Goal: Find contact information: Find contact information

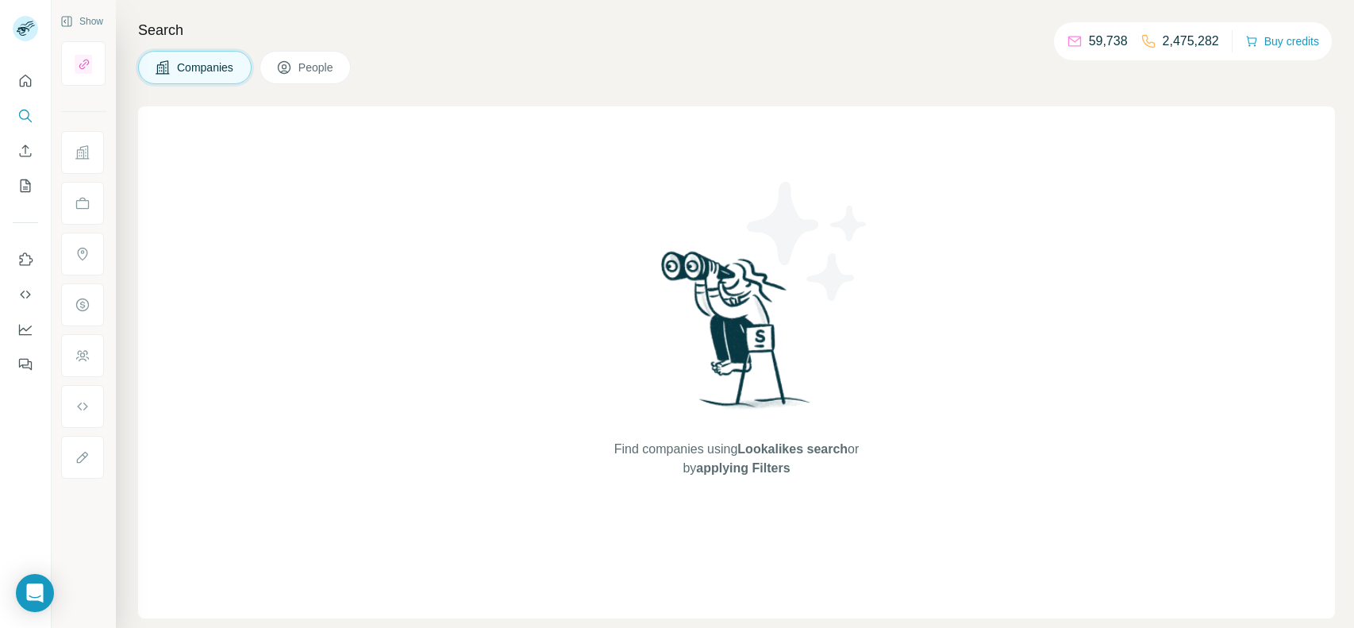
click at [325, 67] on span "People" at bounding box center [316, 68] width 37 height 16
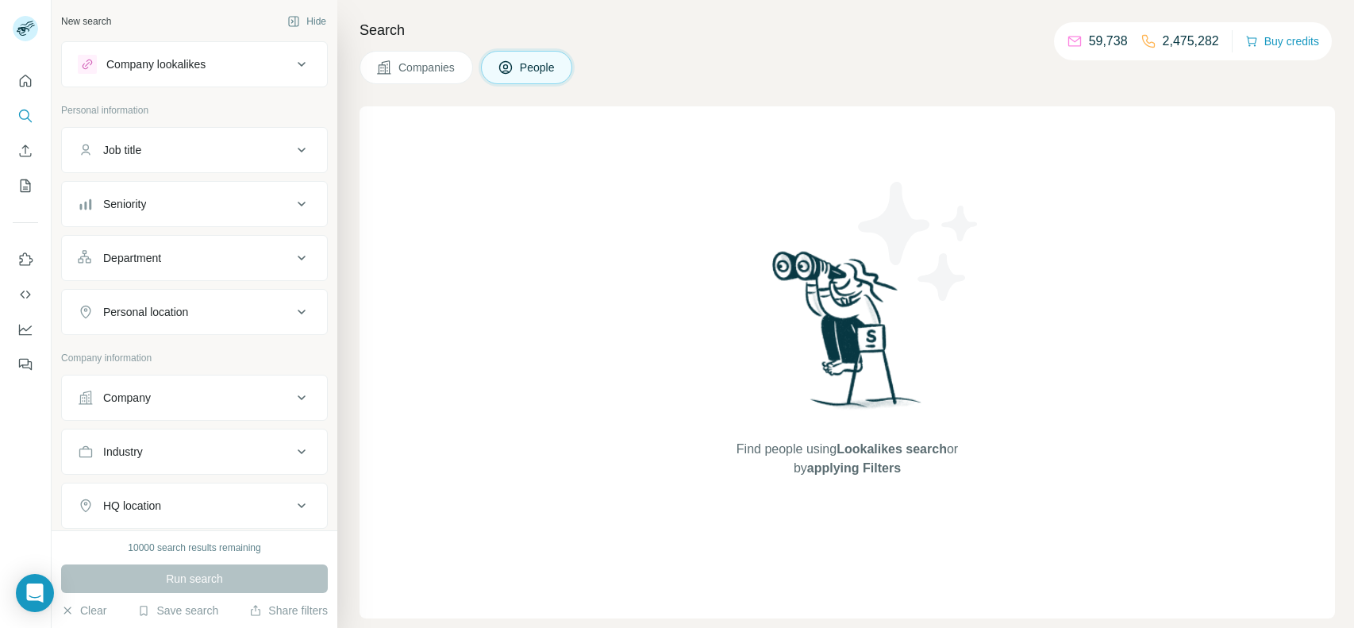
click at [175, 392] on div "Company" at bounding box center [185, 398] width 214 height 16
click at [152, 460] on input "text" at bounding box center [194, 467] width 233 height 29
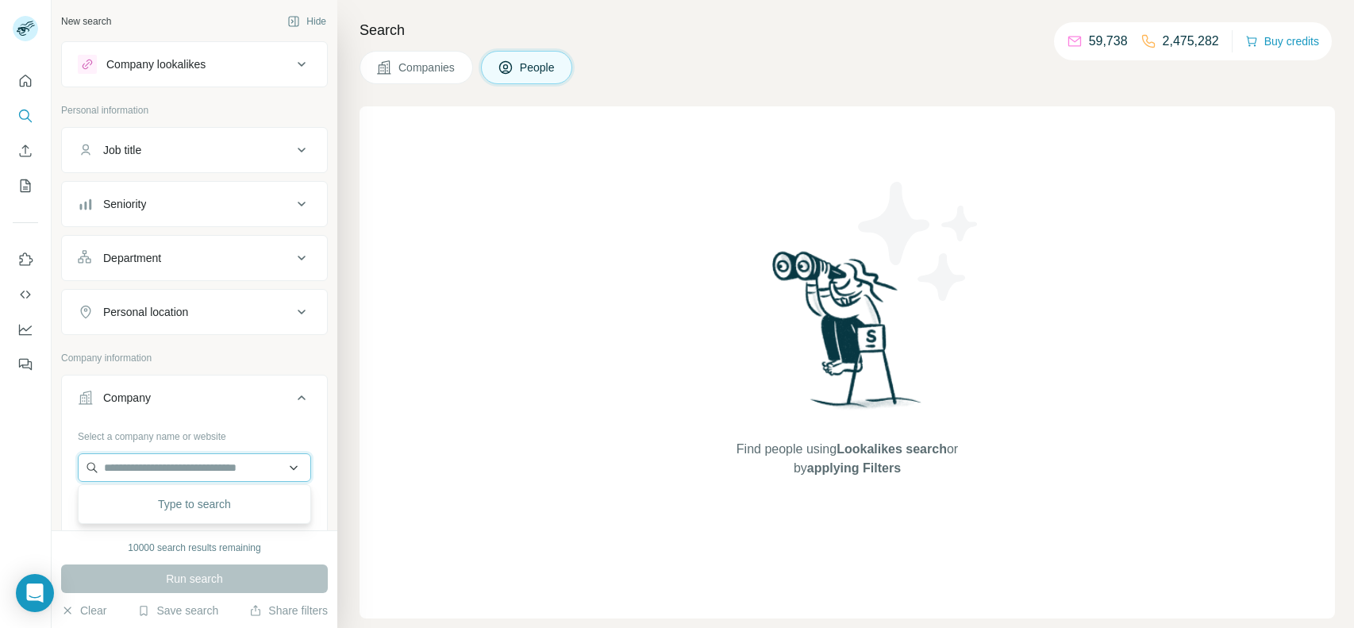
paste input "**********"
type input "**********"
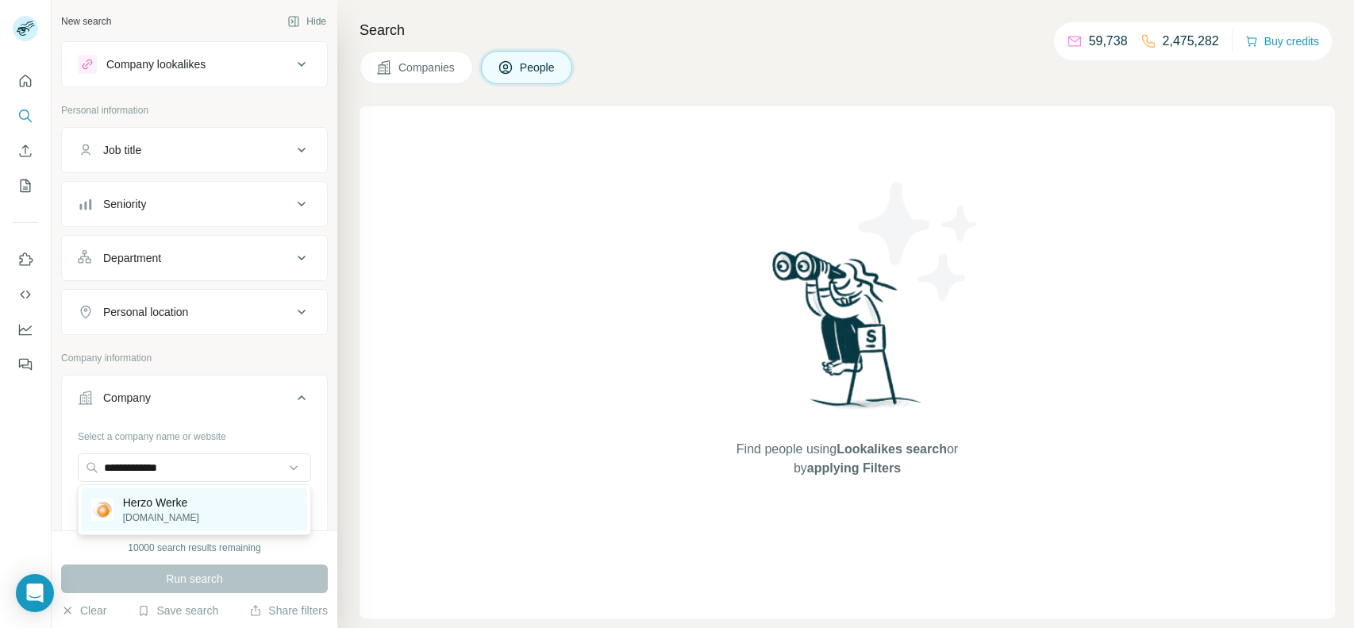
click at [194, 506] on div "Herzo Werke herzowerke.de" at bounding box center [194, 509] width 225 height 43
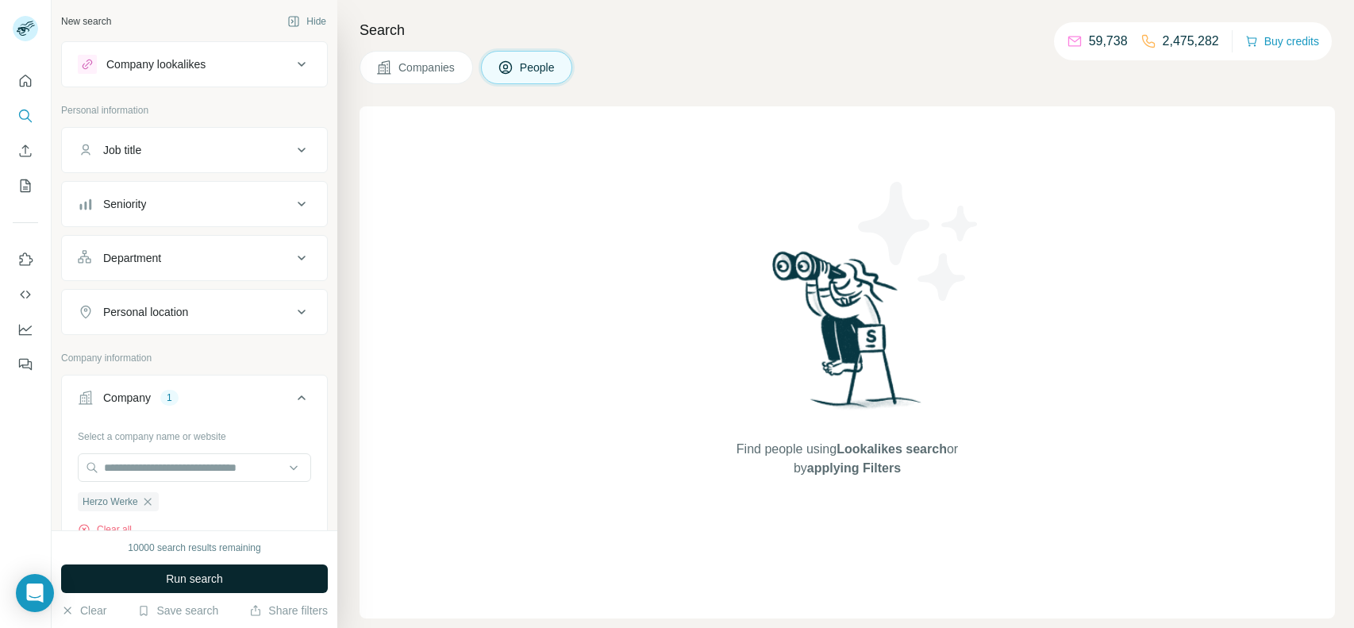
click at [192, 573] on span "Run search" at bounding box center [194, 579] width 57 height 16
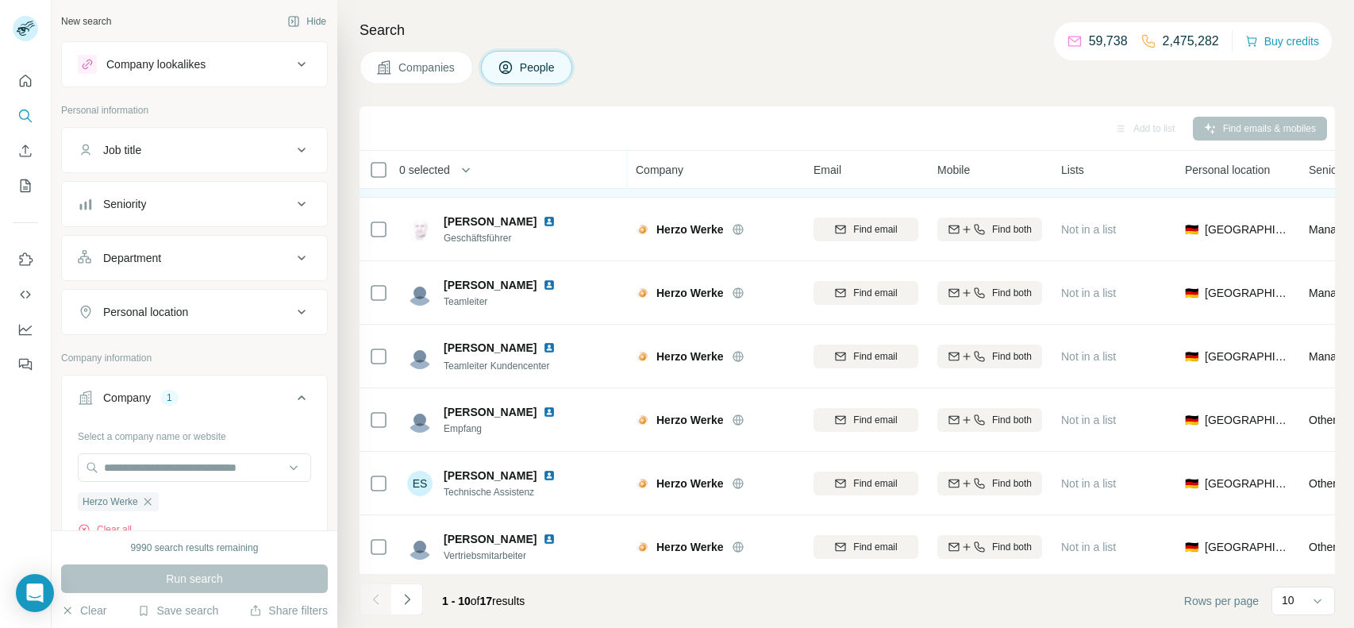
scroll to position [249, 0]
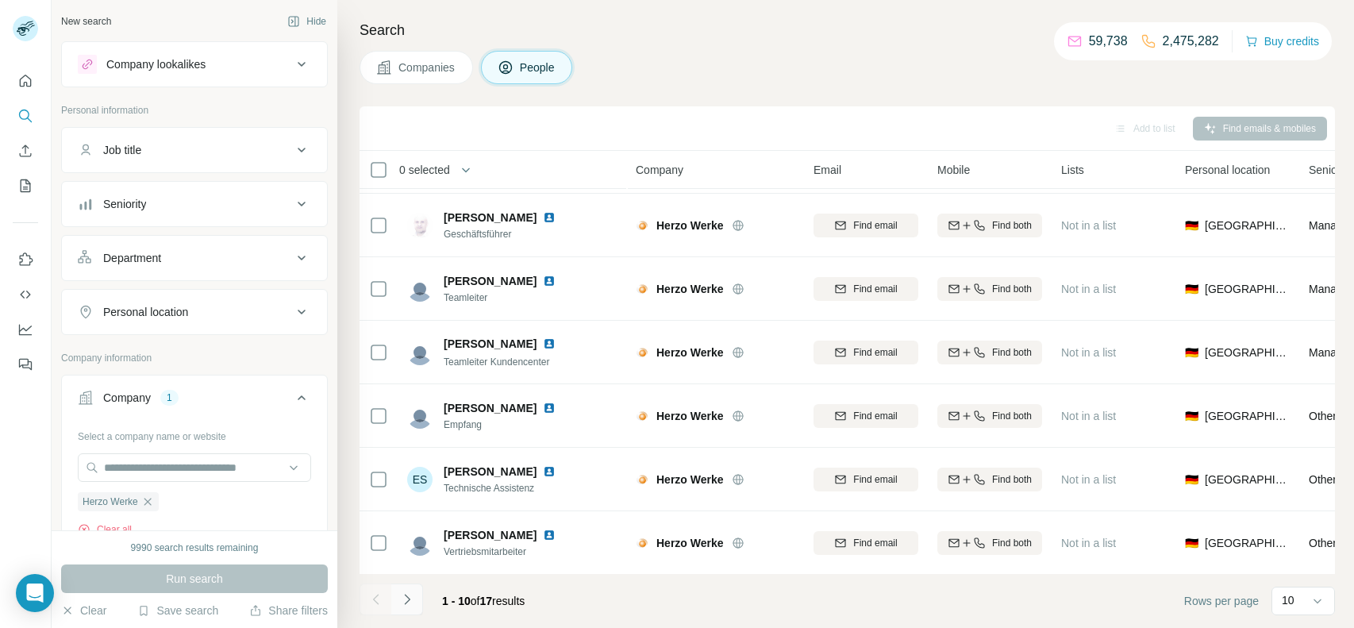
click at [400, 600] on icon "Navigate to next page" at bounding box center [407, 599] width 16 height 16
click at [368, 597] on icon "Navigate to previous page" at bounding box center [376, 599] width 16 height 16
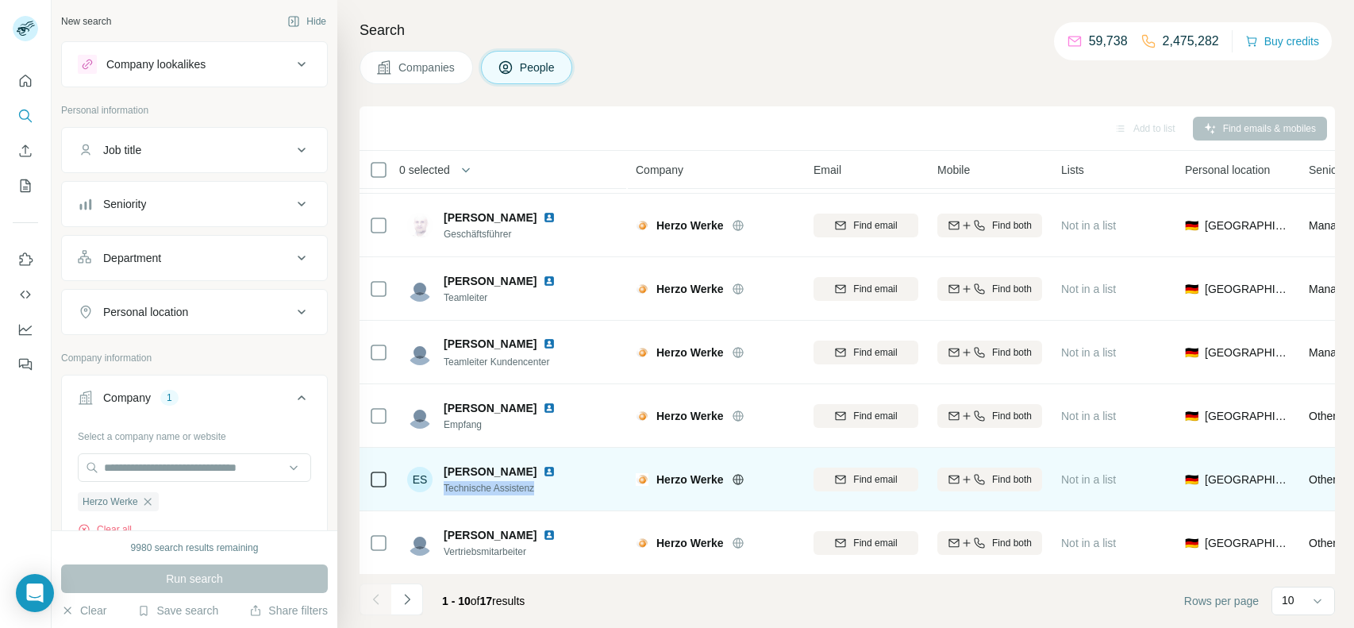
drag, startPoint x: 551, startPoint y: 492, endPoint x: 443, endPoint y: 485, distance: 108.2
click at [444, 485] on span "Technische Assistenz" at bounding box center [509, 488] width 131 height 14
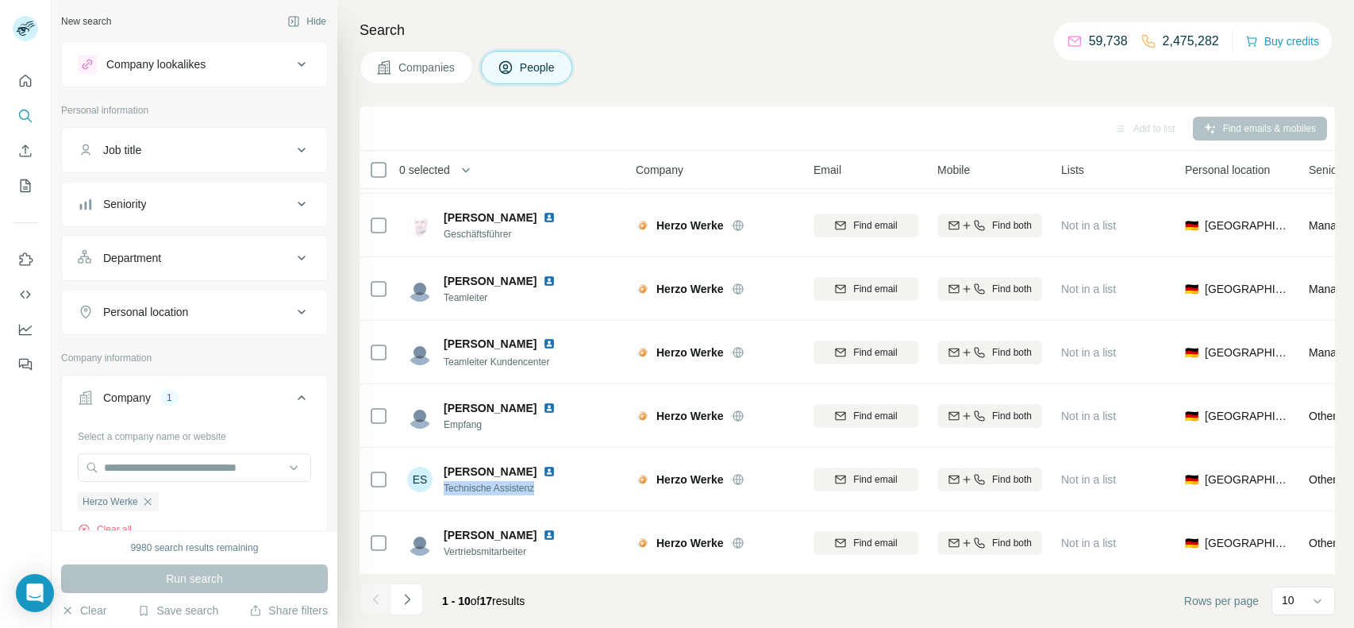
copy span "Technische Assistenz"
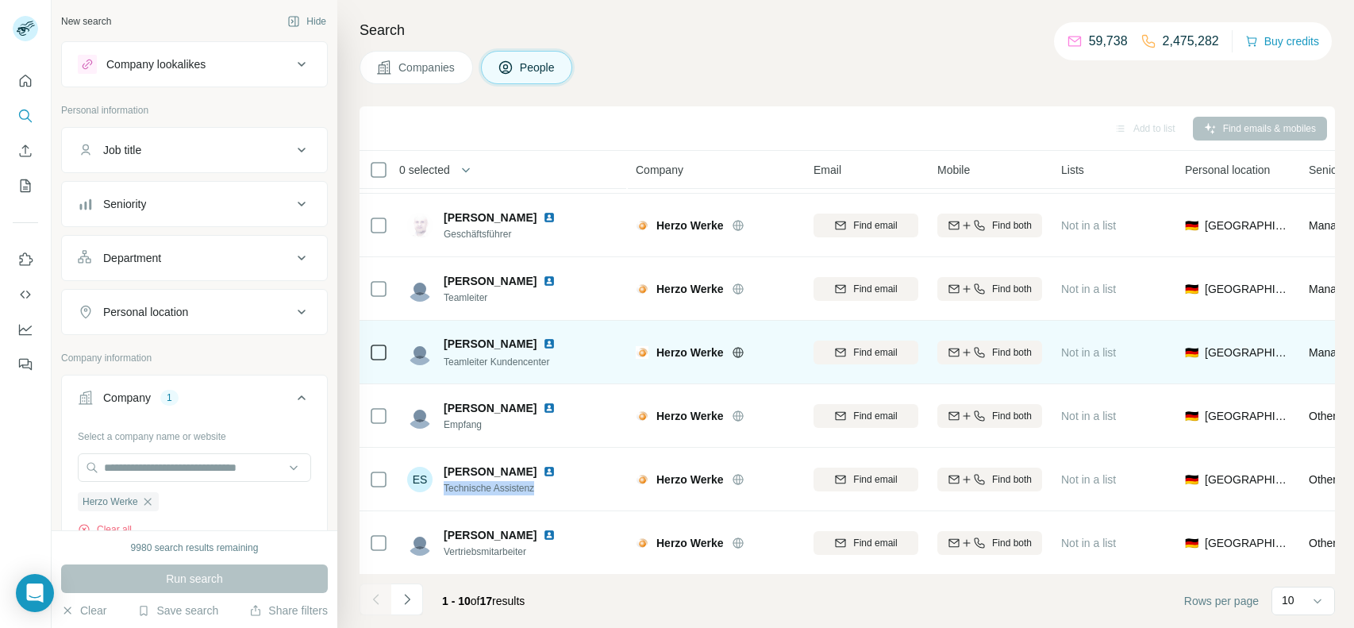
scroll to position [0, 0]
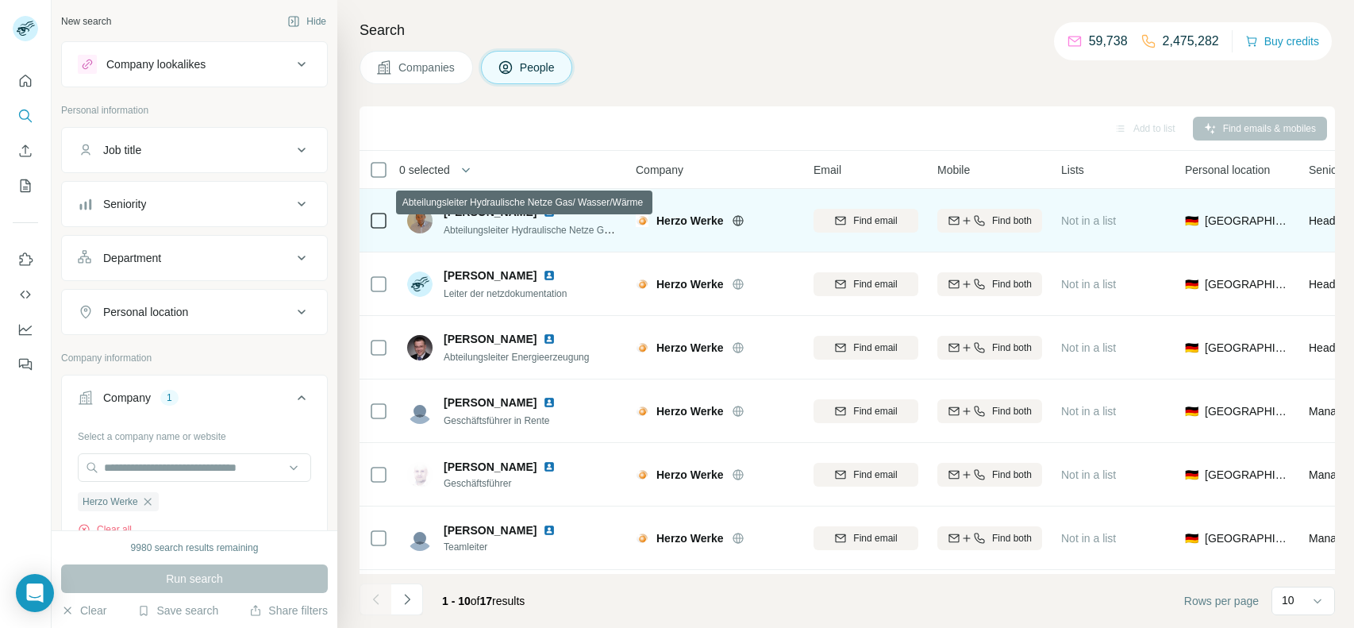
click at [460, 225] on span "Abteilungsleiter Hydraulische Netze Gas/ Wasser/Wärme" at bounding box center [564, 229] width 241 height 13
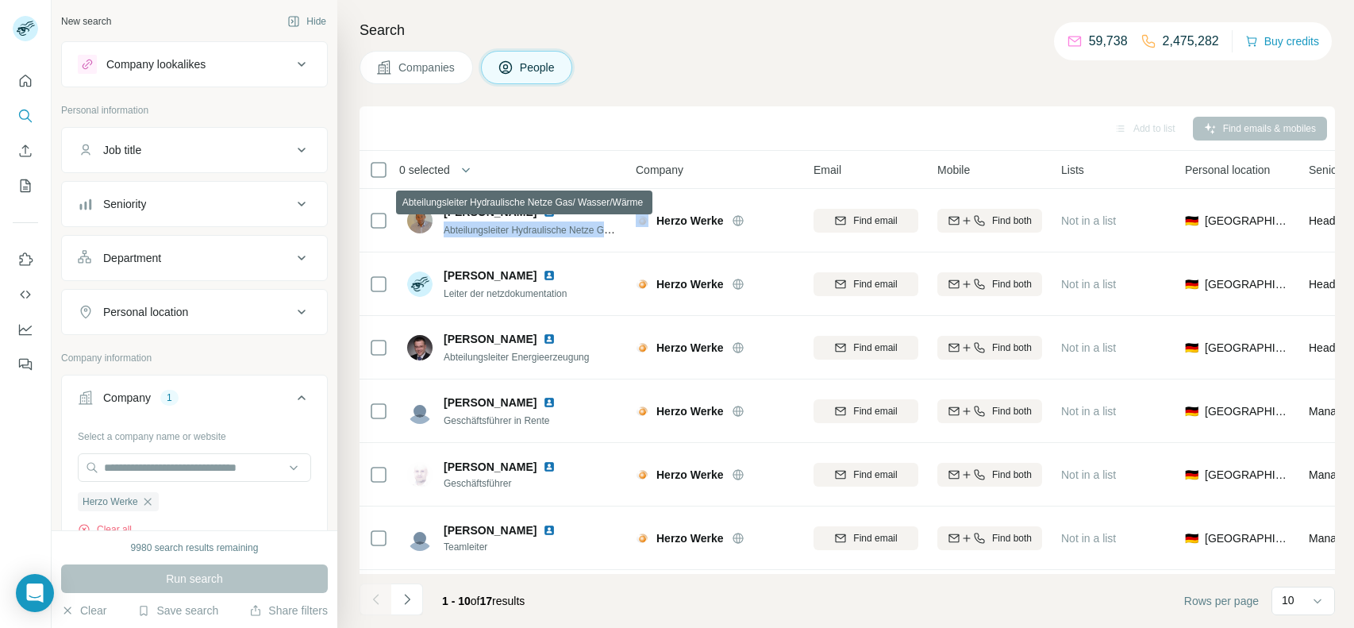
copy span "Abteilungsleiter Hydraulische Netze Gas/ Wasser/Wärme"
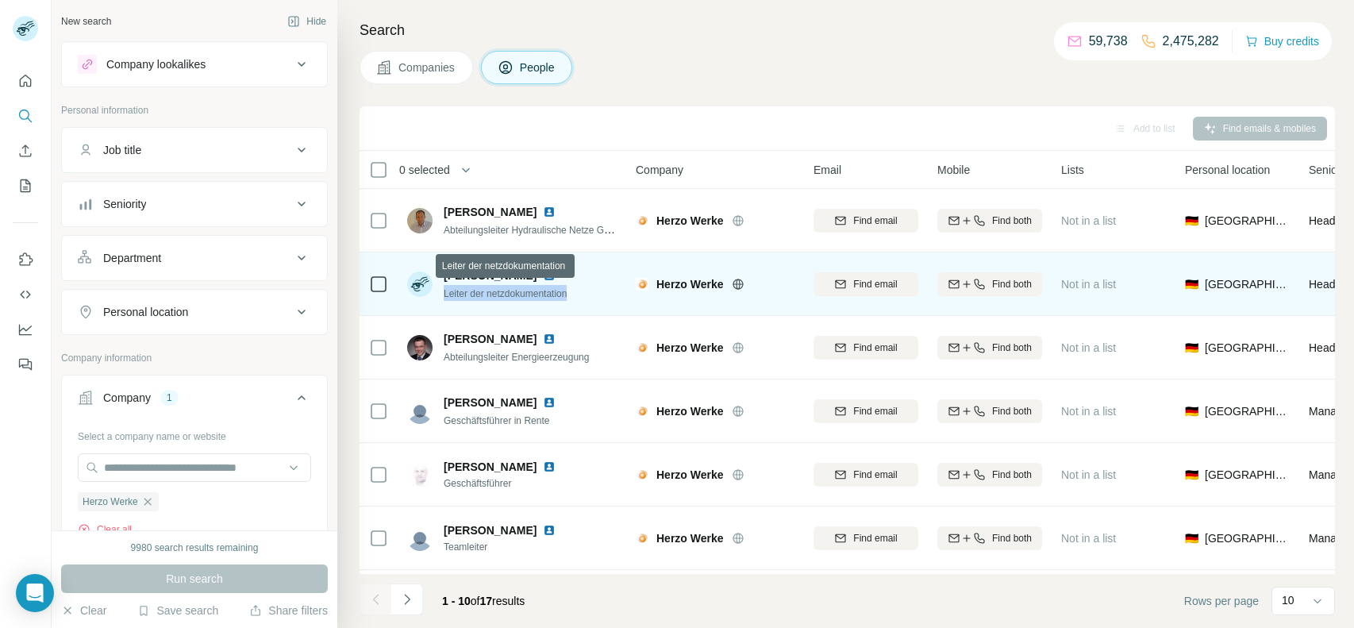
drag, startPoint x: 444, startPoint y: 290, endPoint x: 589, endPoint y: 295, distance: 145.3
click at [589, 295] on div "Michael Sandel Leiter der netzdokumentation" at bounding box center [512, 284] width 211 height 44
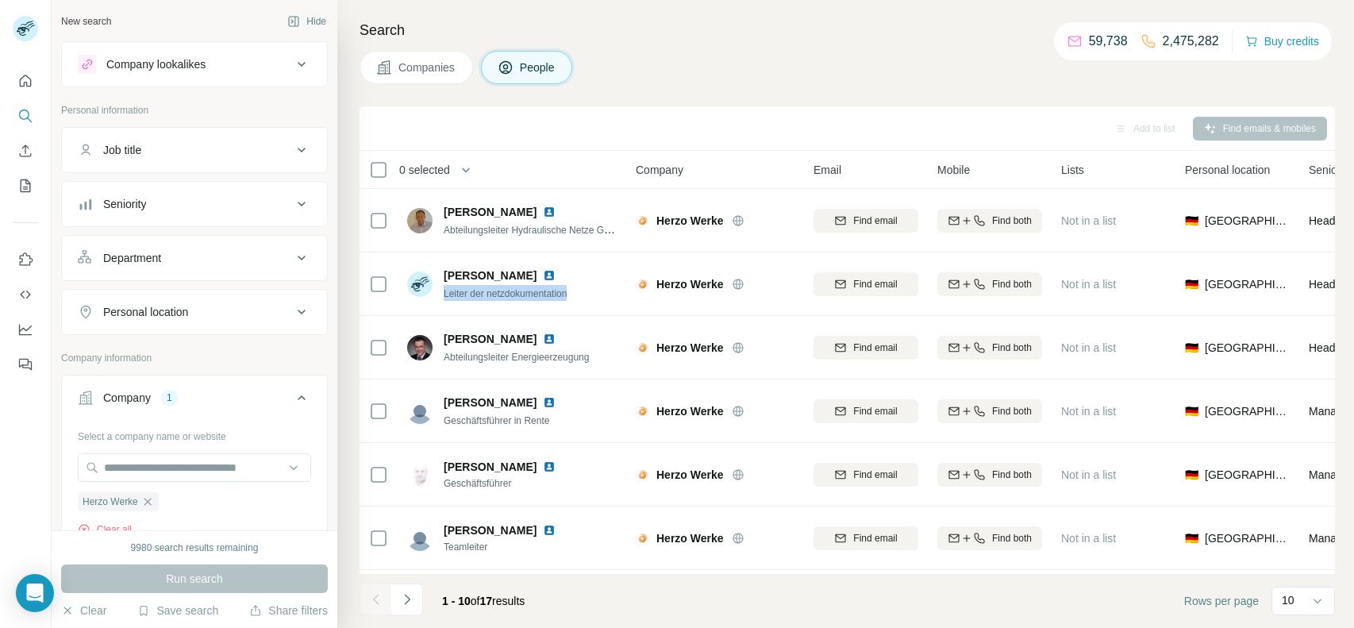
copy span "Leiter der netzdokumentation"
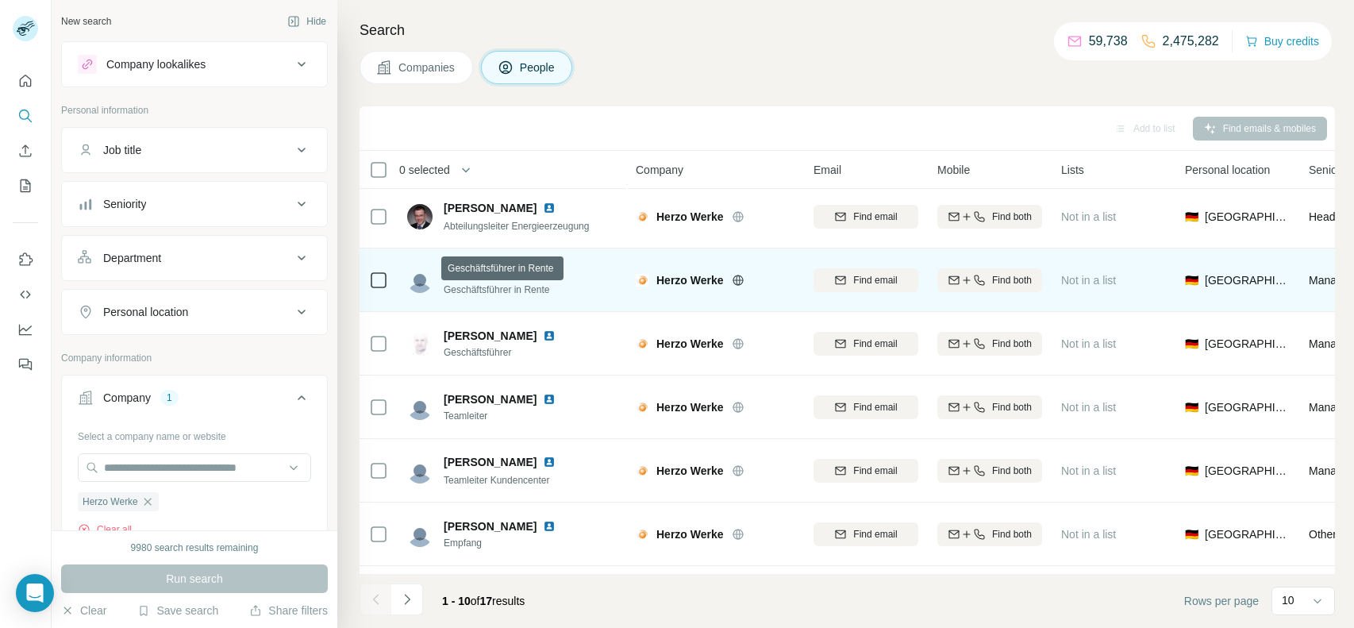
scroll to position [249, 0]
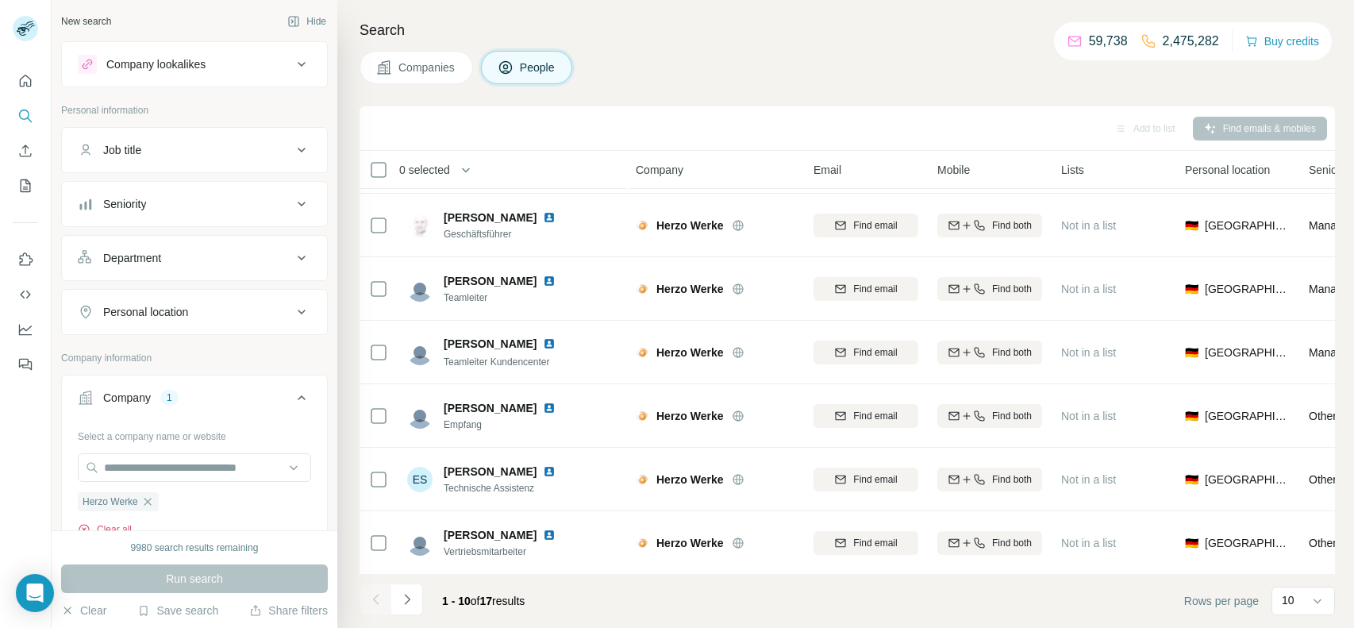
click at [114, 525] on button "Clear all" at bounding box center [105, 529] width 54 height 14
click at [199, 475] on input "text" at bounding box center [194, 467] width 233 height 29
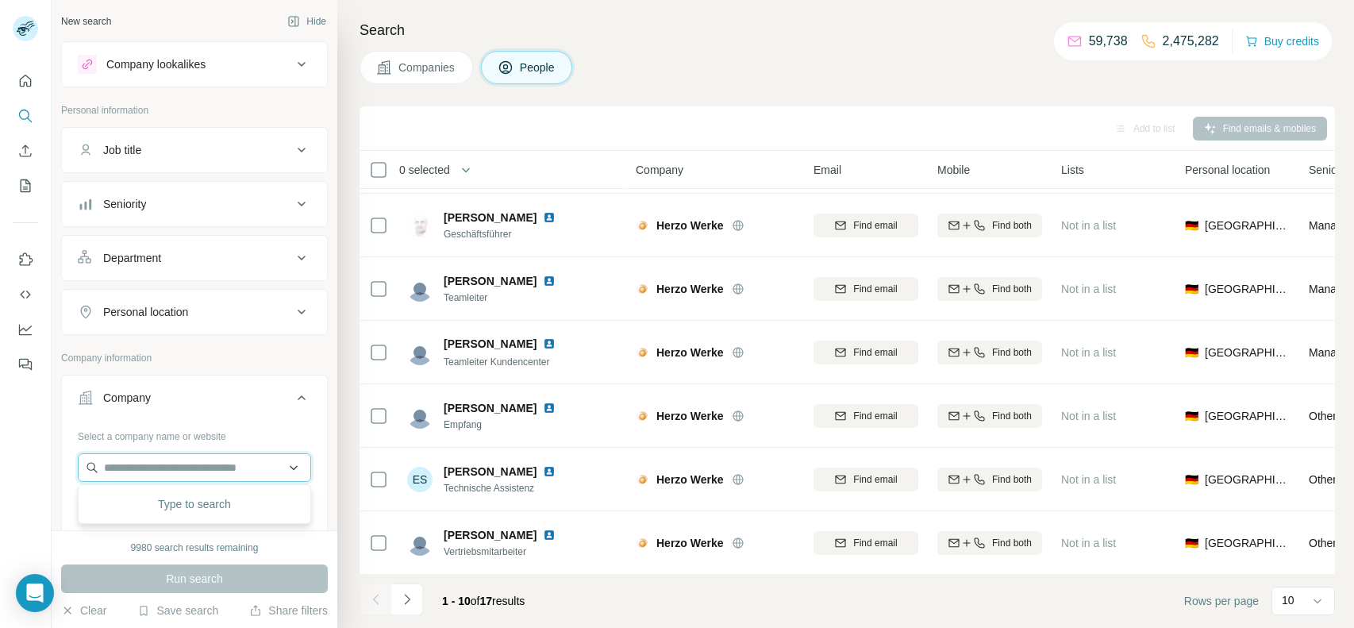
paste input "**********"
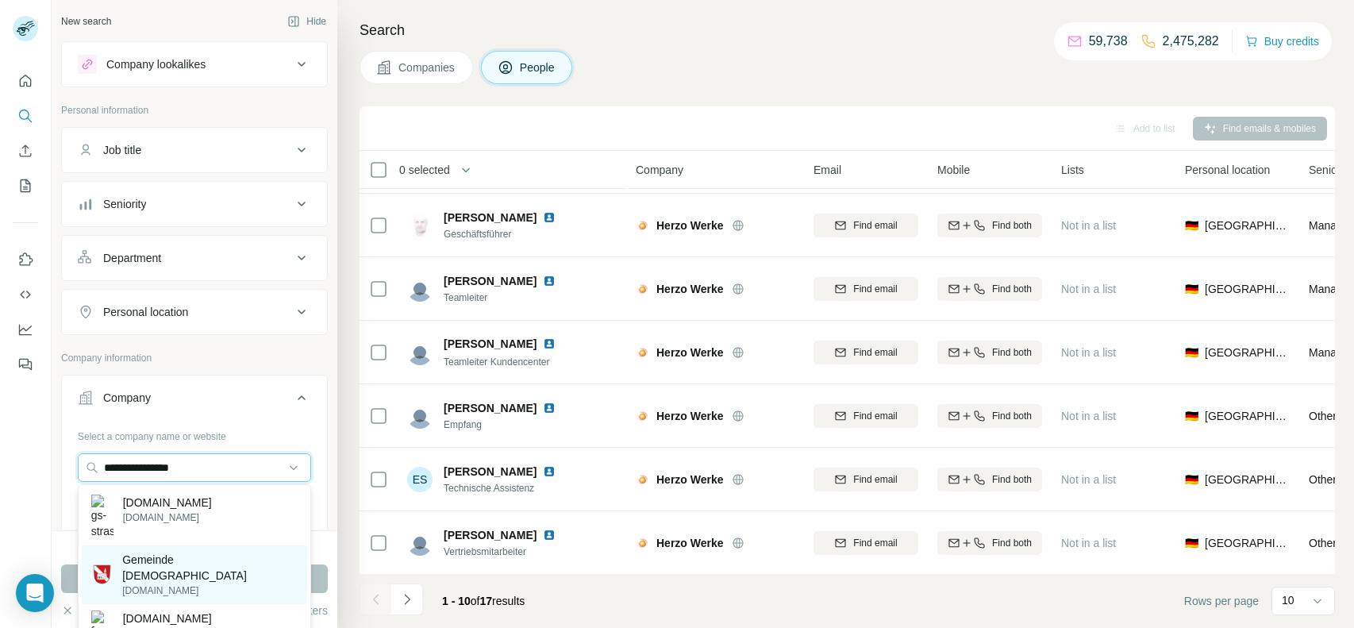
type input "**********"
click at [182, 552] on p "Gemeinde [DEMOGRAPHIC_DATA]" at bounding box center [209, 568] width 175 height 32
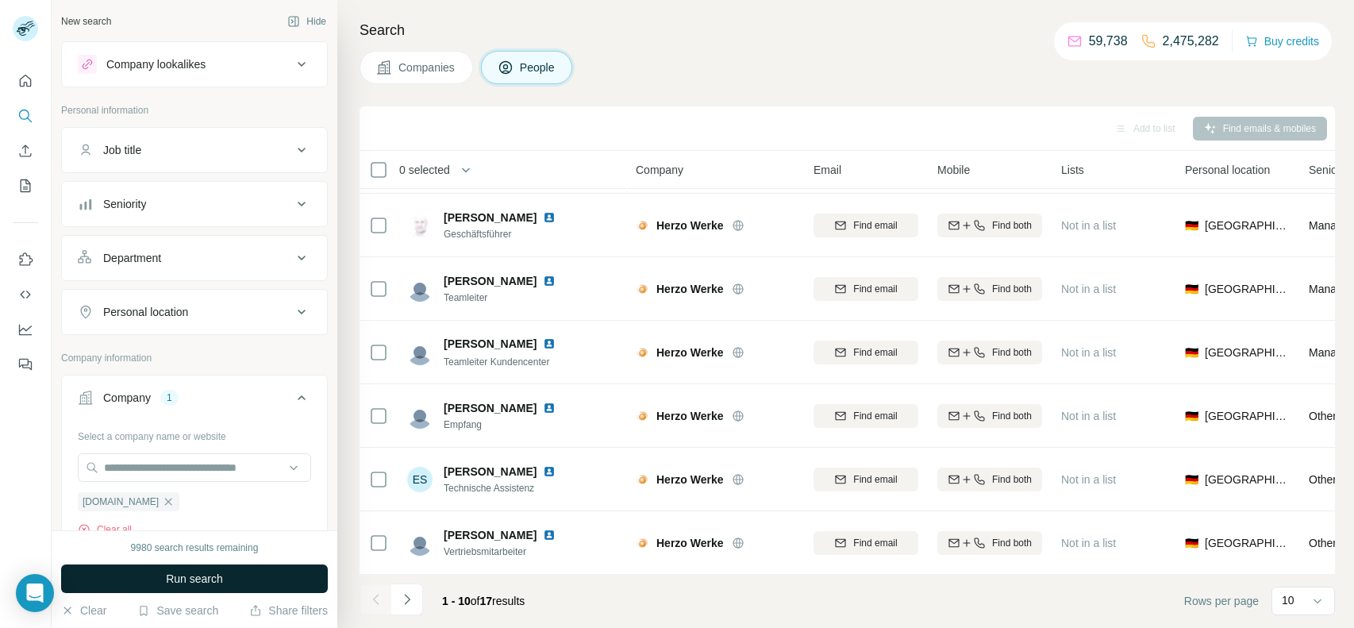
click at [194, 571] on span "Run search" at bounding box center [194, 579] width 57 height 16
click at [118, 522] on button "Clear all" at bounding box center [105, 529] width 54 height 14
click at [118, 582] on p "Upload a CSV of company websites." at bounding box center [194, 589] width 233 height 14
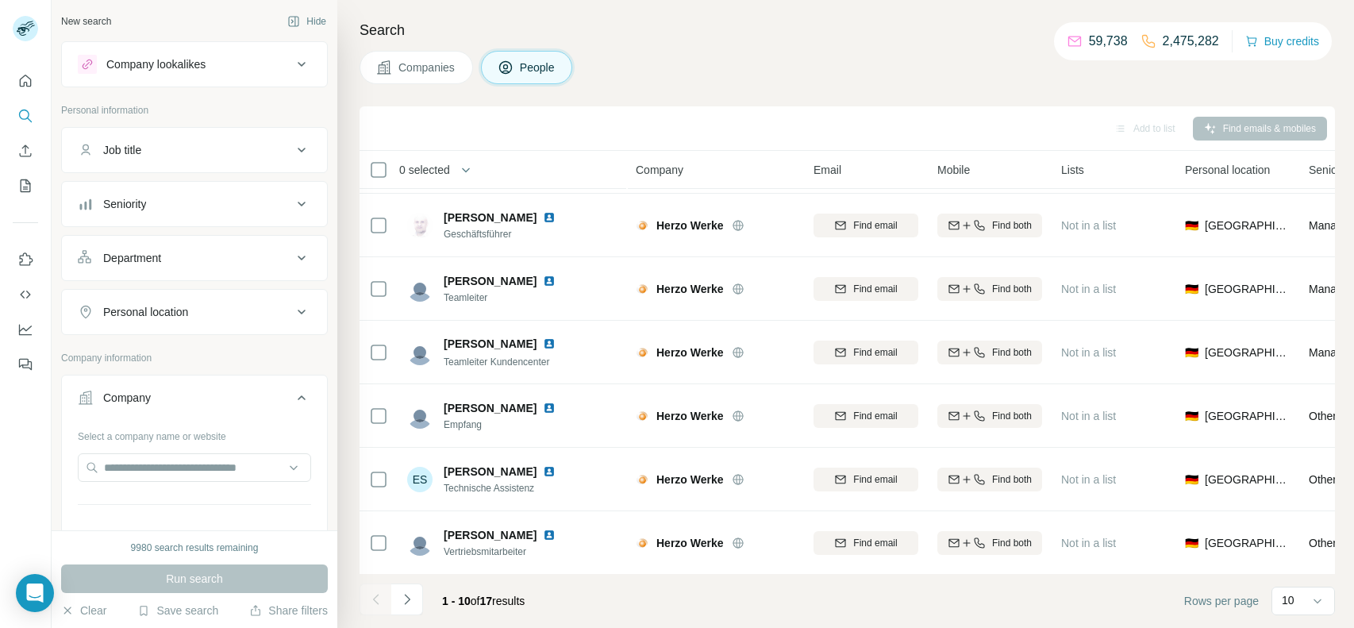
scroll to position [168, 0]
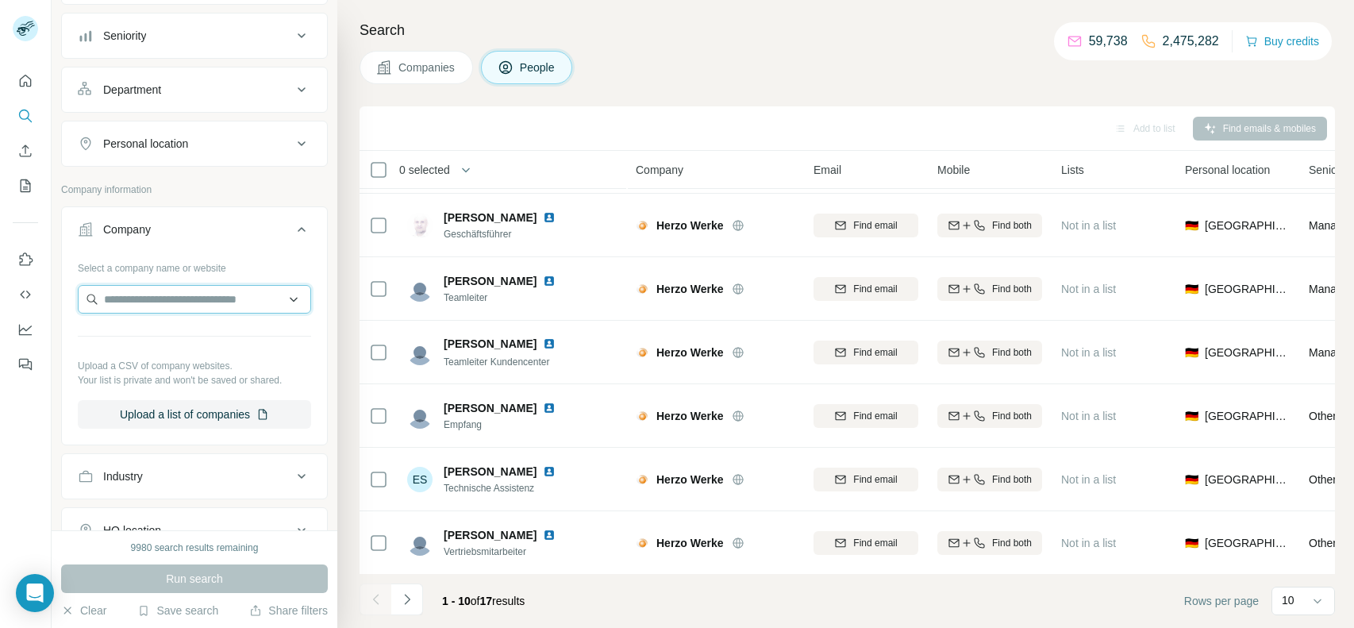
click at [129, 299] on input "text" at bounding box center [194, 299] width 233 height 29
paste input "**********"
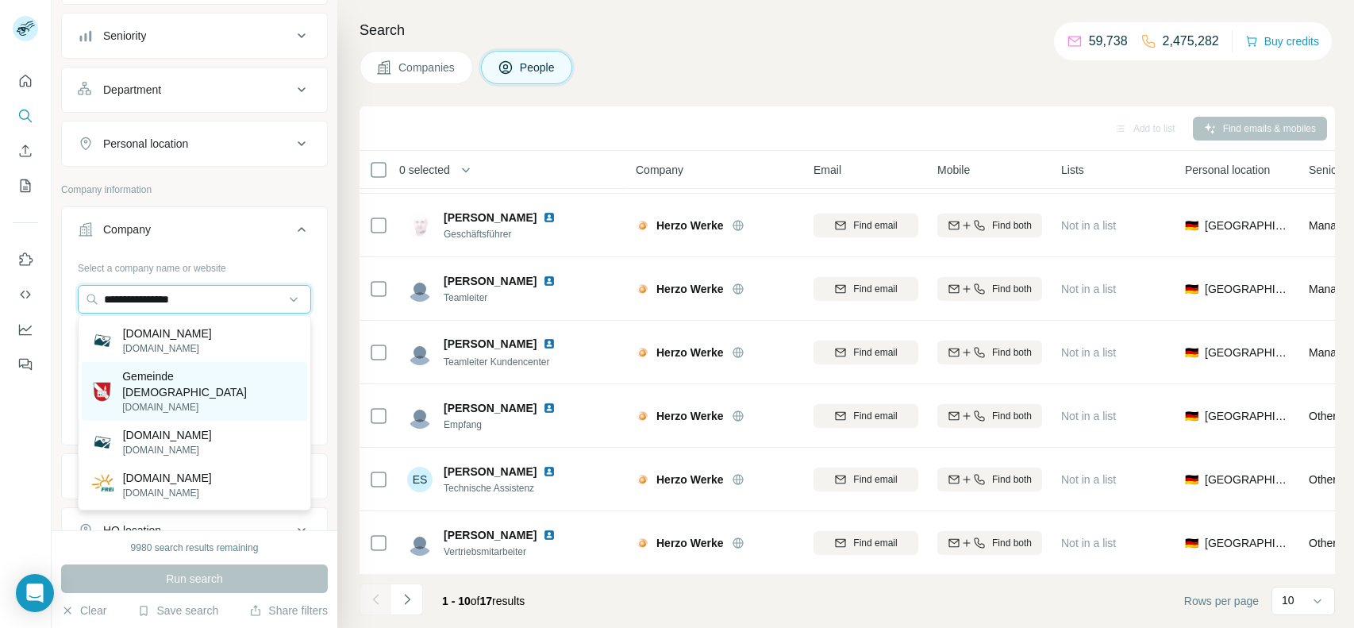
type input "**********"
click at [163, 383] on p "Gemeinde [DEMOGRAPHIC_DATA]" at bounding box center [209, 384] width 175 height 32
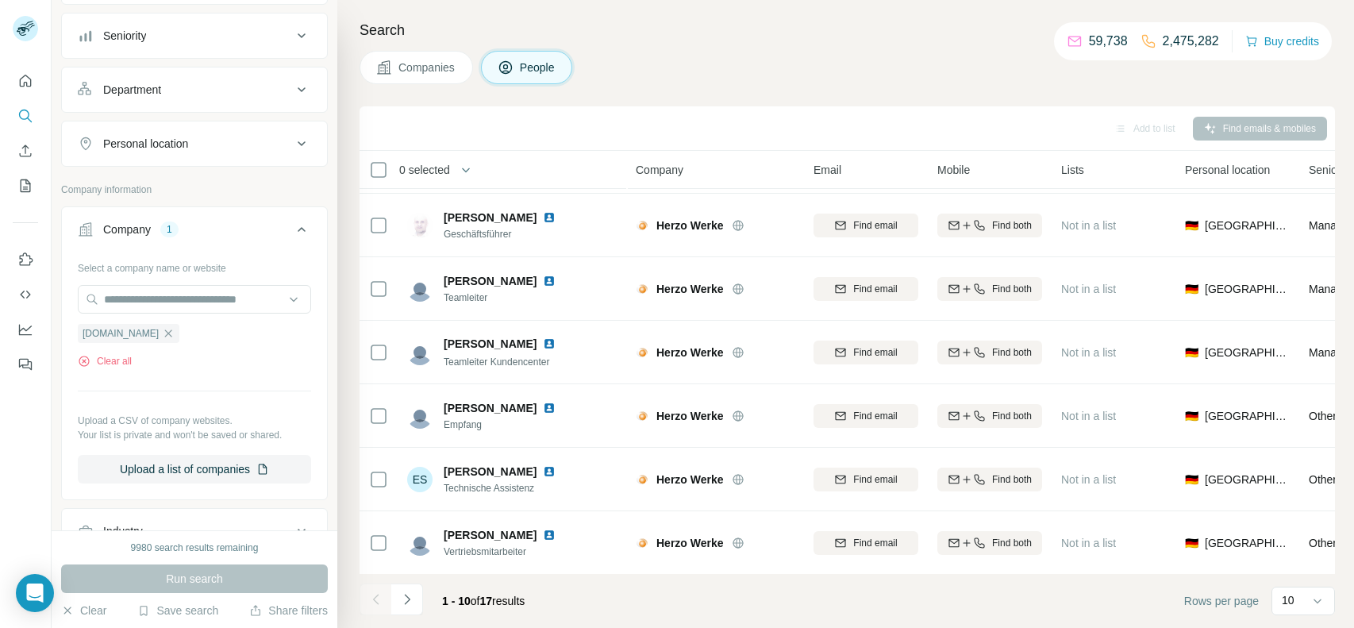
click at [170, 577] on div "Run search" at bounding box center [194, 578] width 267 height 29
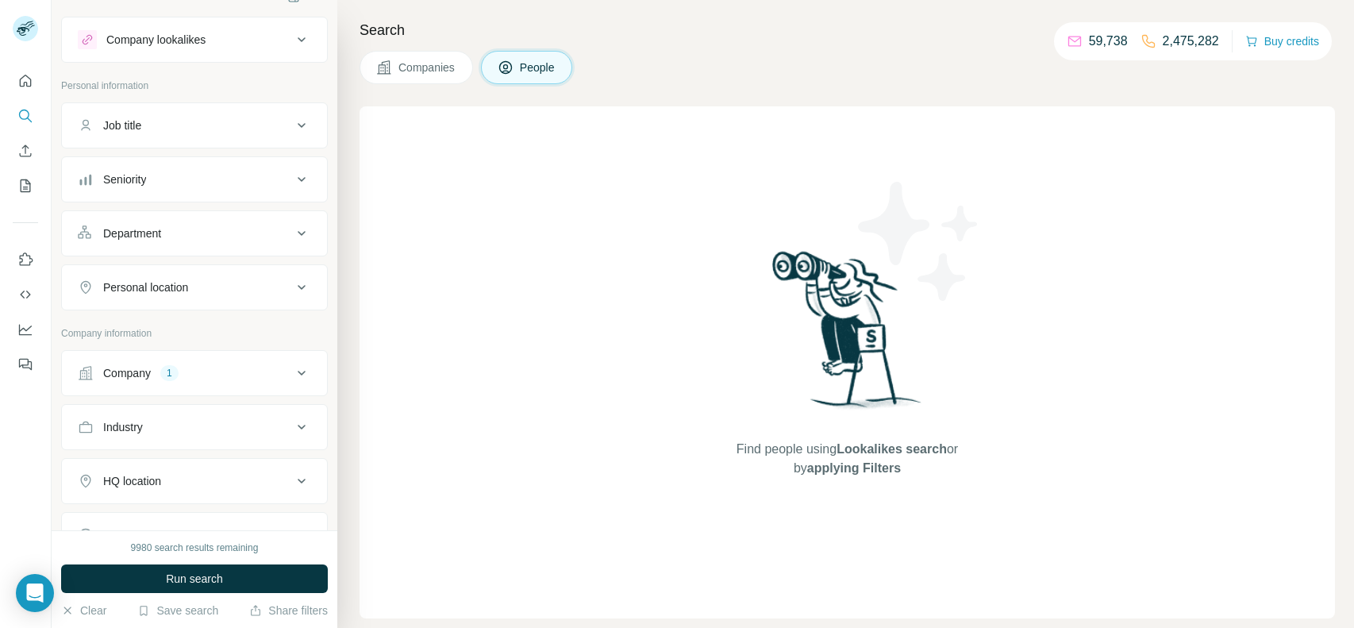
scroll to position [26, 0]
click at [221, 371] on div "Company 1" at bounding box center [185, 371] width 214 height 16
click at [117, 498] on button "Clear all" at bounding box center [105, 503] width 54 height 14
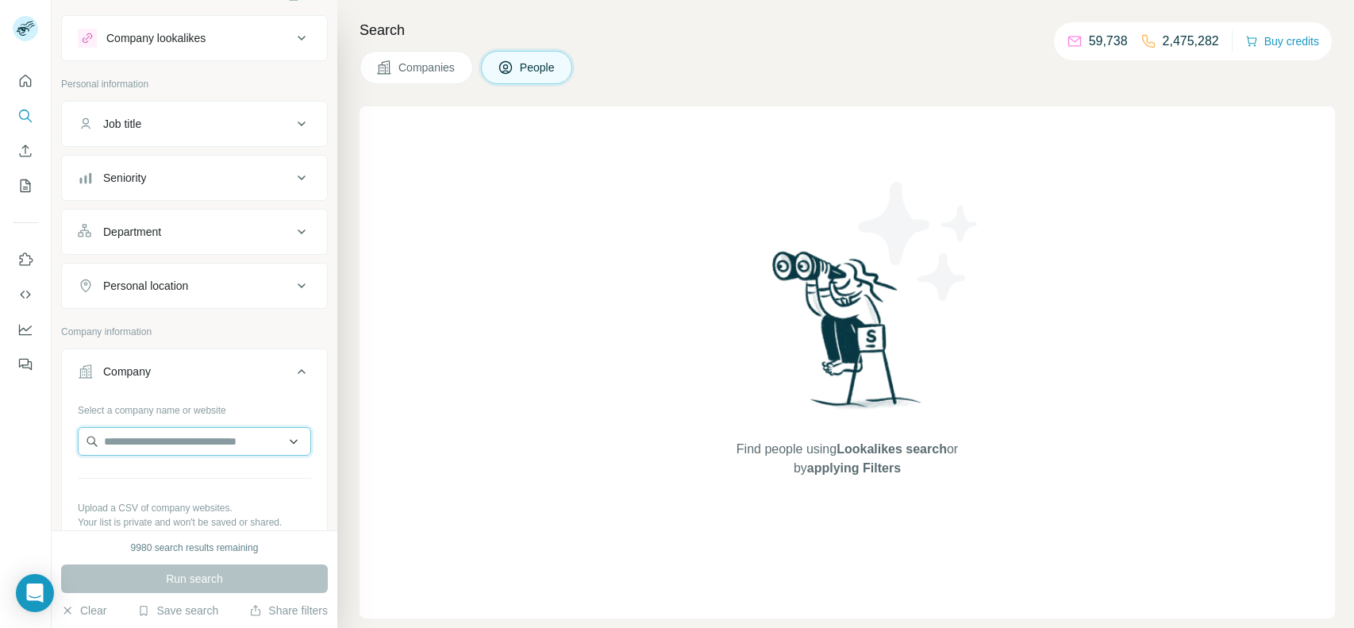
click at [181, 447] on input "text" at bounding box center [194, 441] width 233 height 29
paste input "**********"
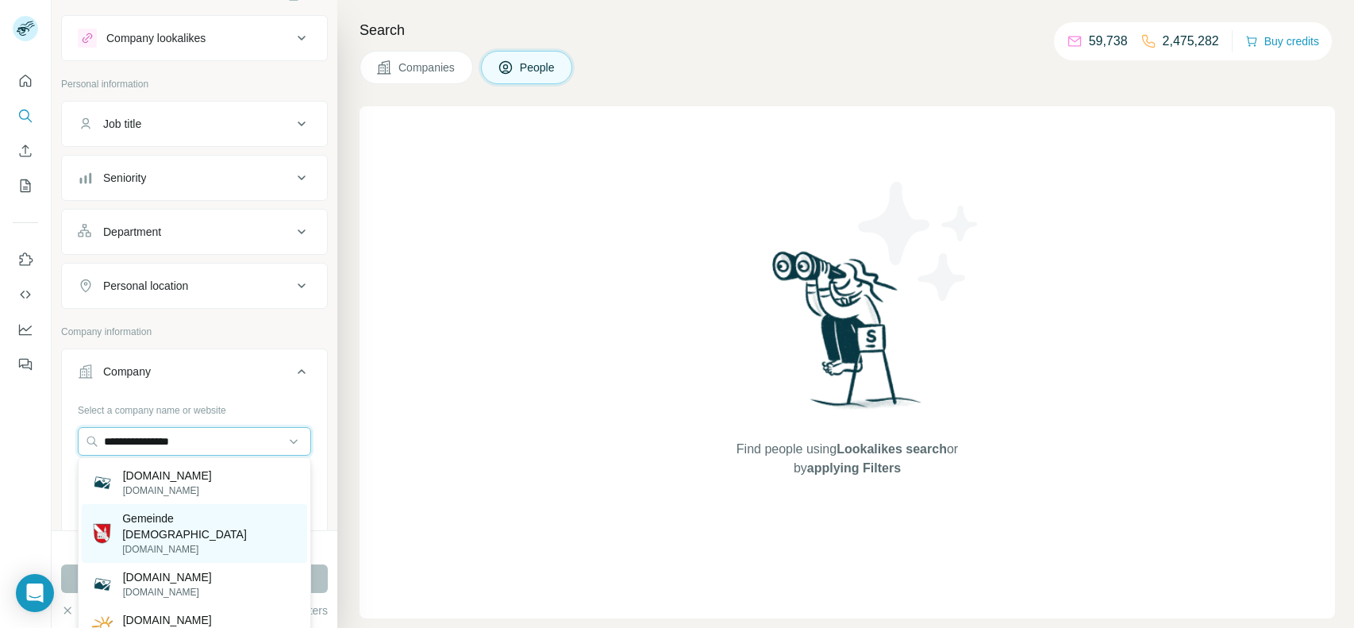
type input "**********"
click at [197, 542] on p "[DOMAIN_NAME]" at bounding box center [209, 549] width 175 height 14
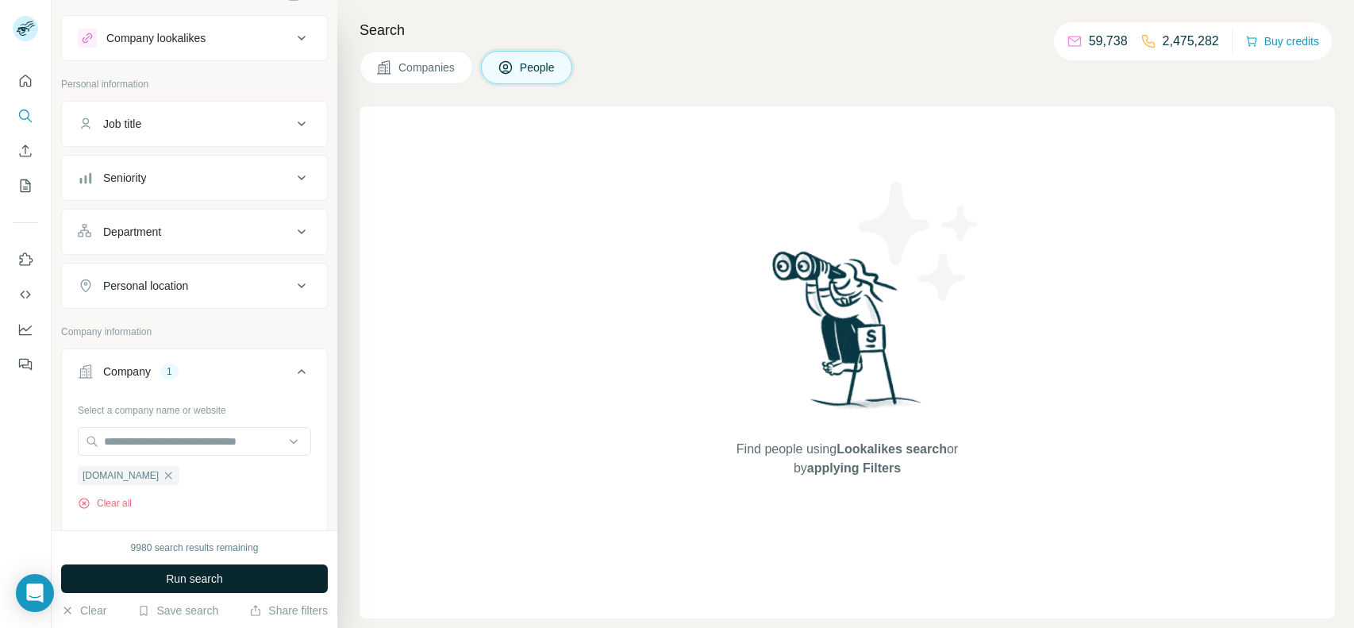
click at [175, 573] on span "Run search" at bounding box center [194, 579] width 57 height 16
click at [417, 68] on span "Companies" at bounding box center [427, 68] width 58 height 16
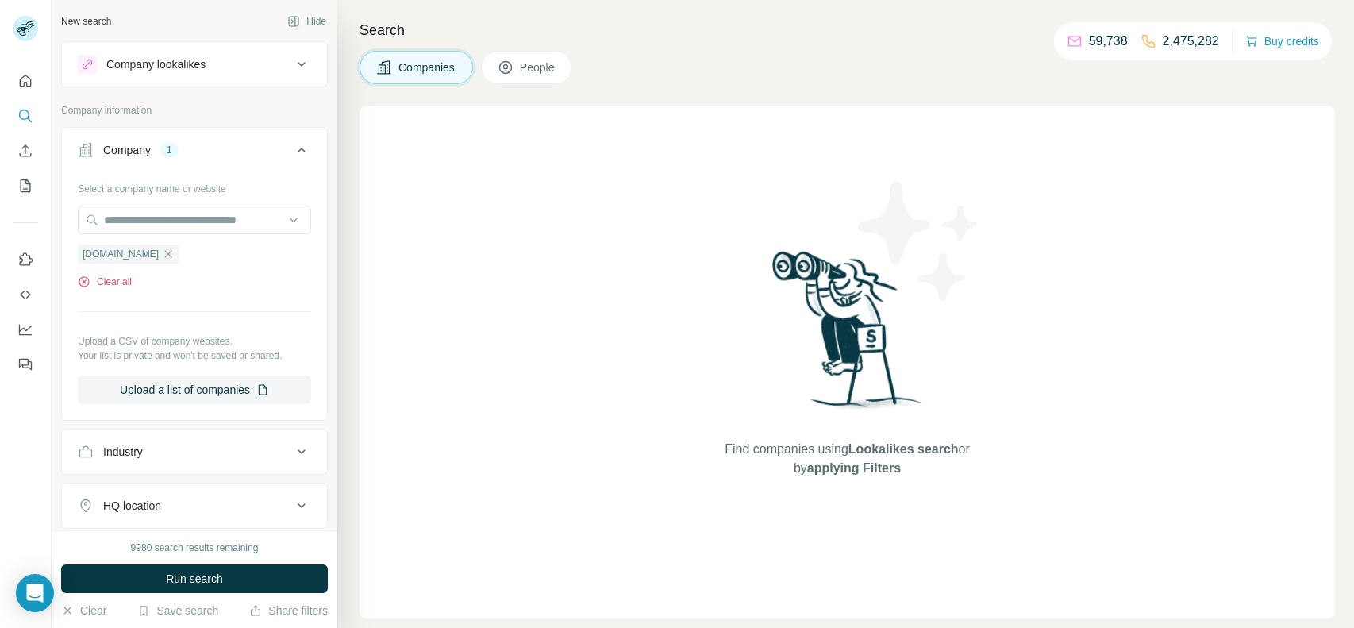
click at [108, 282] on button "Clear all" at bounding box center [105, 282] width 54 height 14
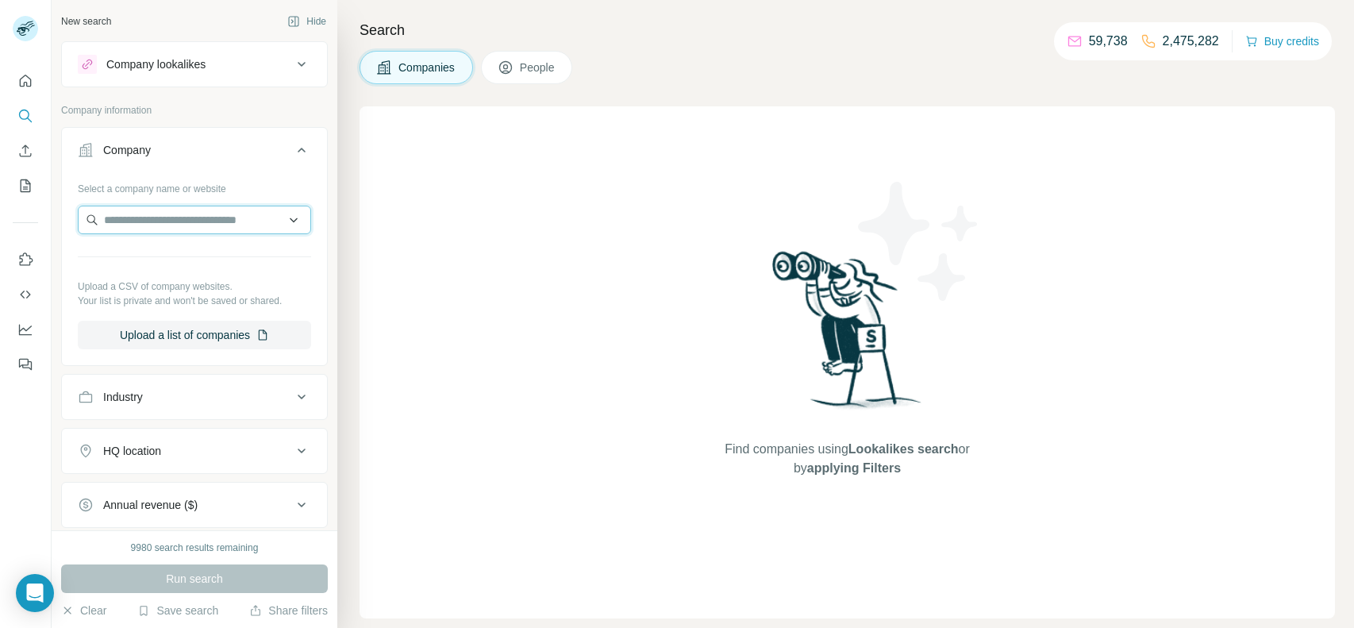
click at [175, 229] on input "text" at bounding box center [194, 220] width 233 height 29
paste input "**********"
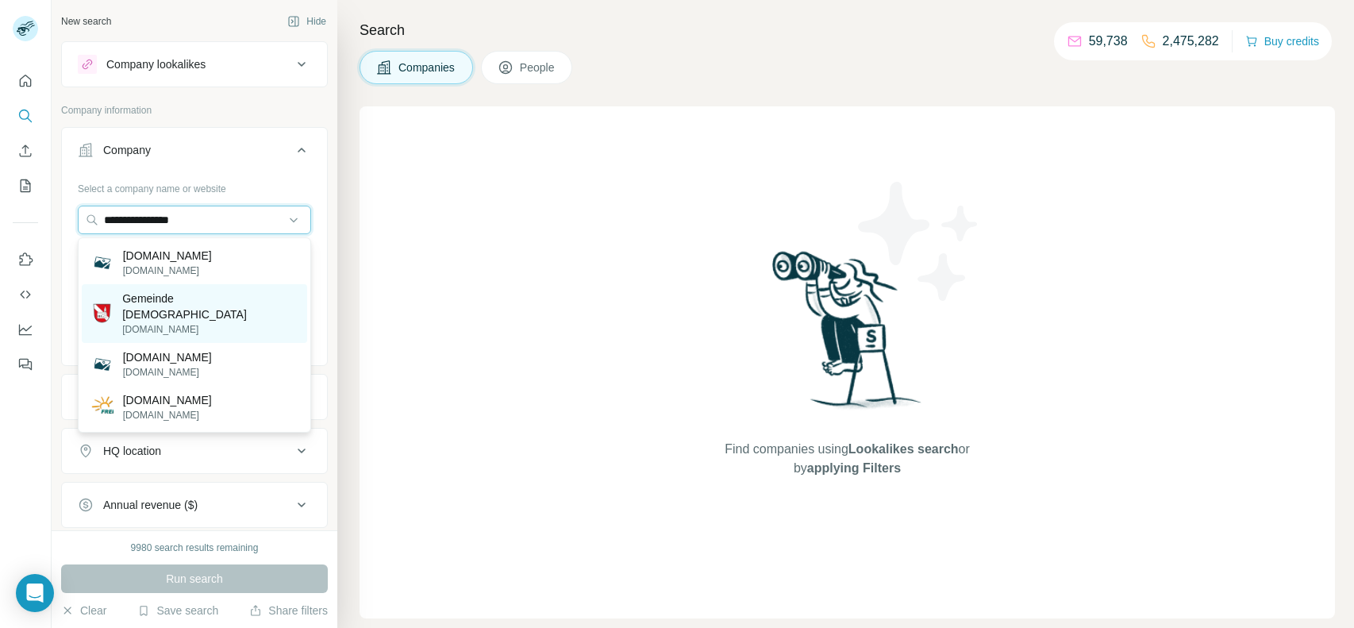
type input "**********"
click at [164, 322] on div "Gemeinde [DEMOGRAPHIC_DATA][GEOGRAPHIC_DATA][DOMAIN_NAME]" at bounding box center [194, 313] width 225 height 59
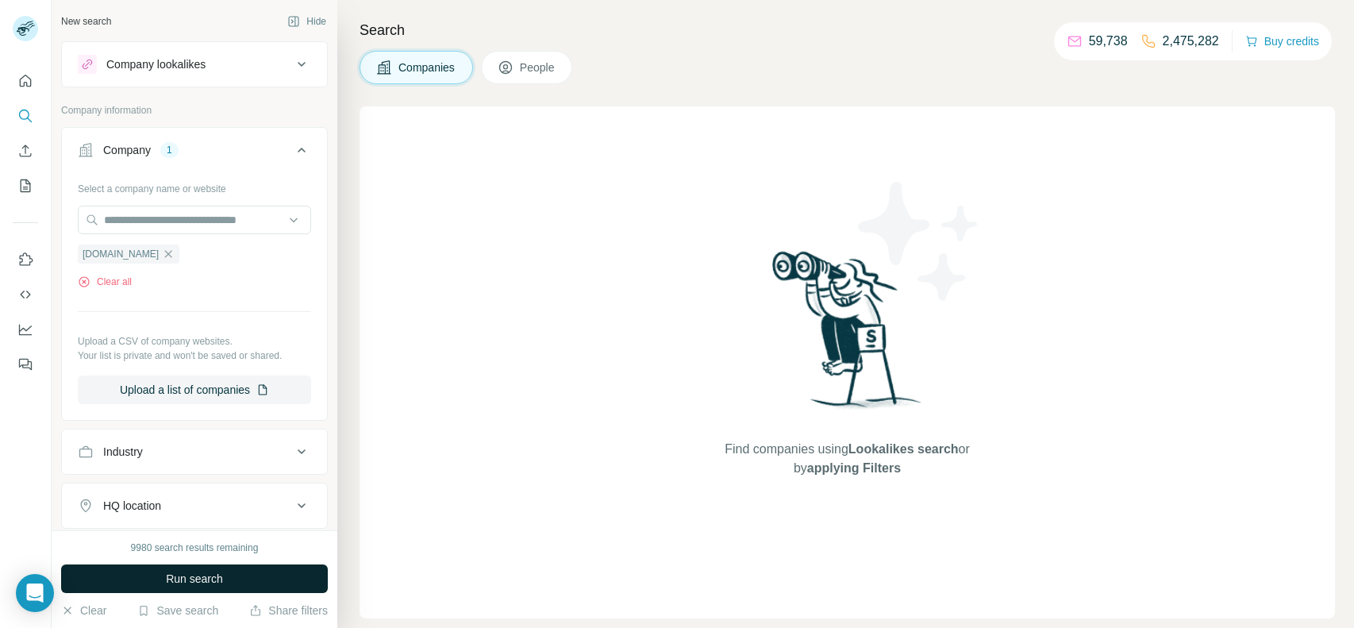
click at [172, 575] on span "Run search" at bounding box center [194, 579] width 57 height 16
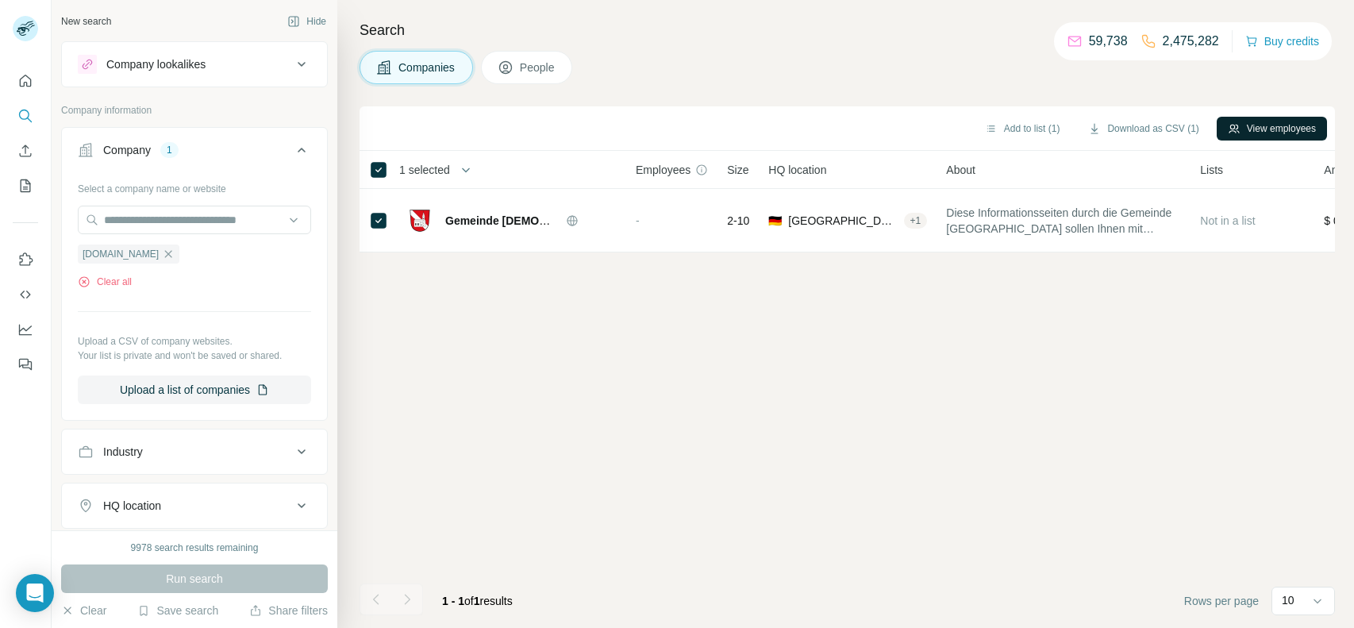
click at [1250, 135] on button "View employees" at bounding box center [1272, 129] width 110 height 24
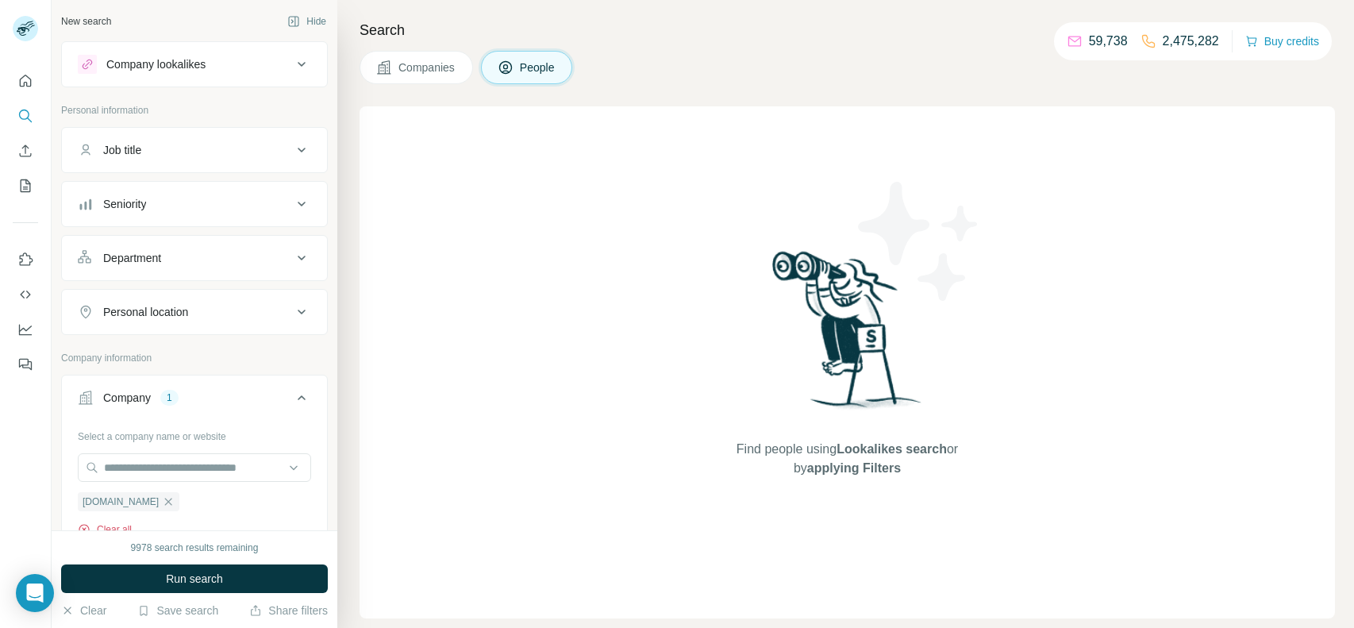
click at [117, 522] on button "Clear all" at bounding box center [105, 529] width 54 height 14
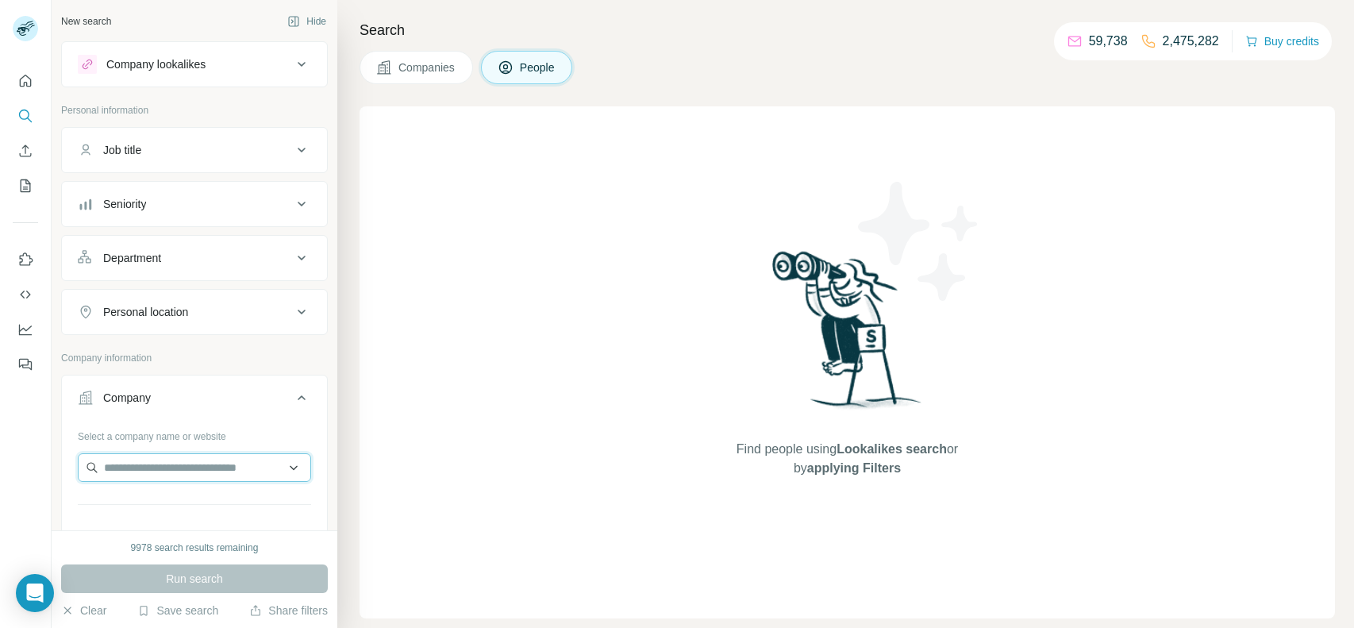
click at [197, 468] on input "text" at bounding box center [194, 467] width 233 height 29
paste input "**********"
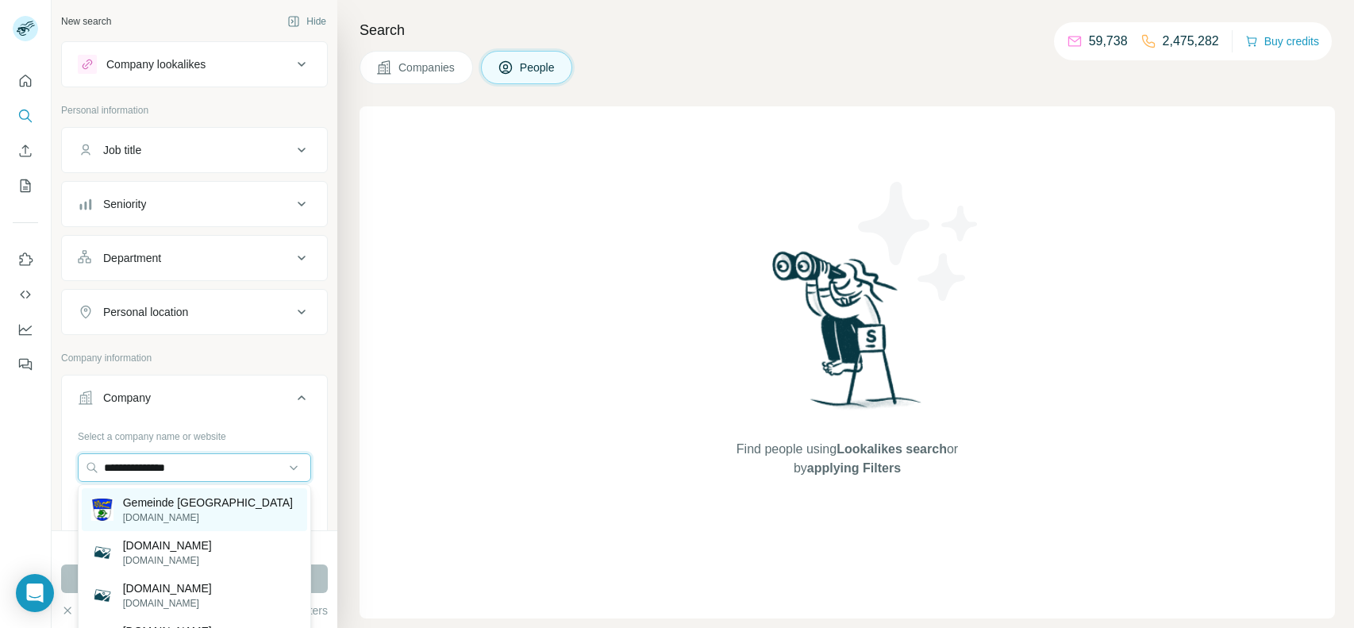
type input "**********"
click at [182, 504] on p "Gemeinde [GEOGRAPHIC_DATA]" at bounding box center [208, 502] width 170 height 16
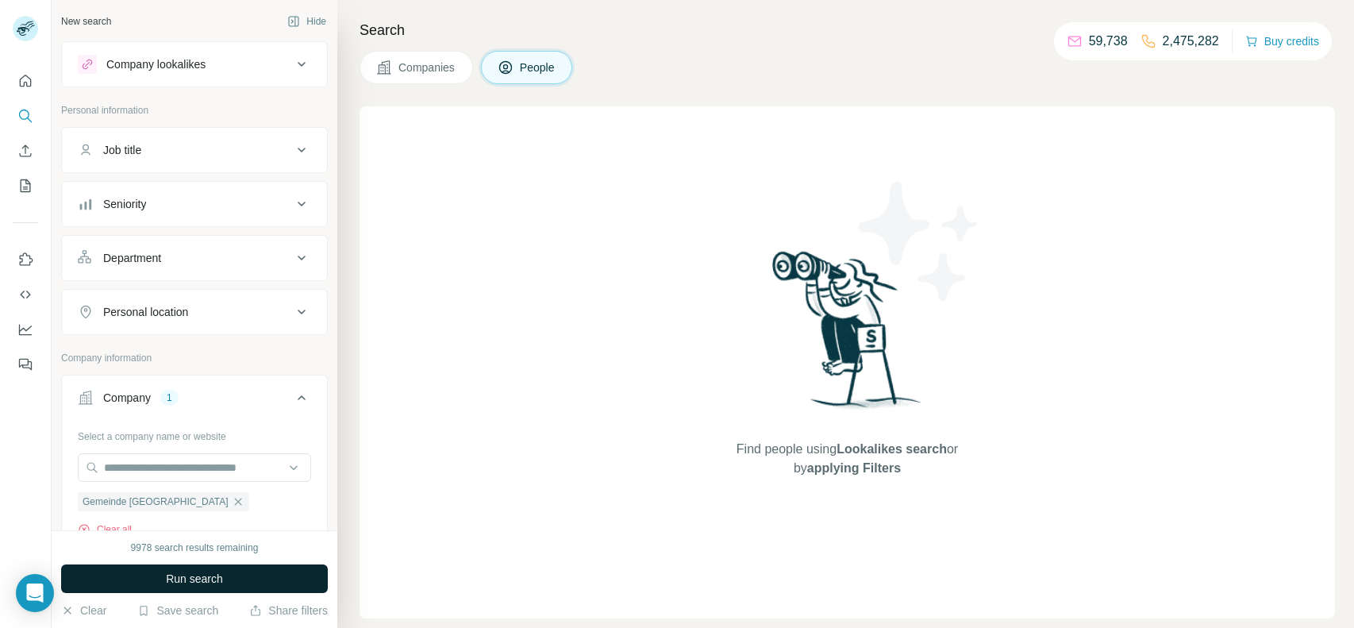
click at [167, 567] on button "Run search" at bounding box center [194, 578] width 267 height 29
click at [167, 567] on div "Run search" at bounding box center [194, 578] width 267 height 29
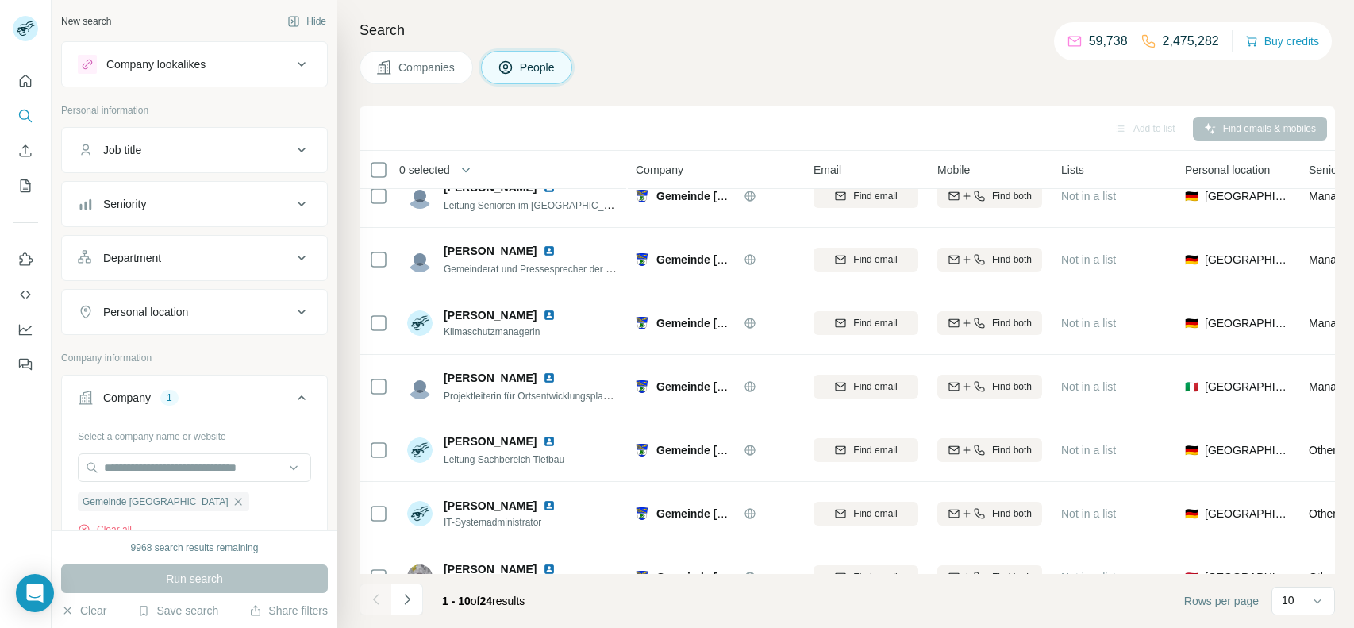
scroll to position [249, 0]
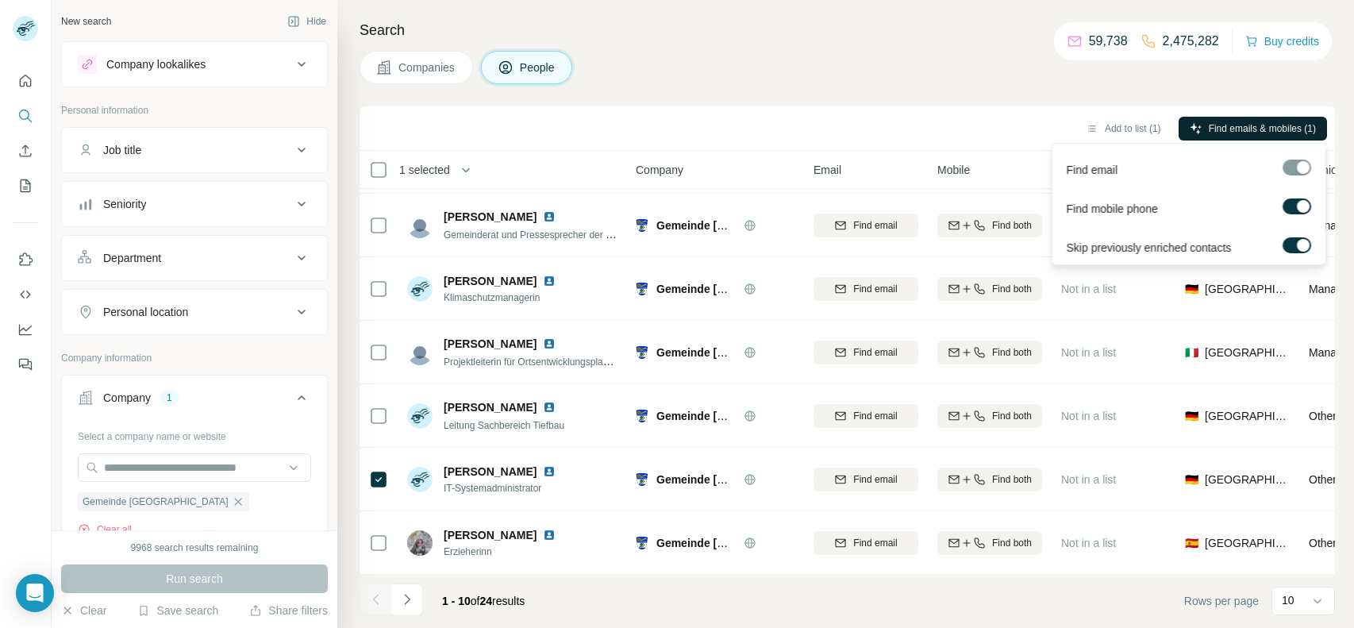
click at [1235, 131] on span "Find emails & mobiles (1)" at bounding box center [1262, 128] width 107 height 14
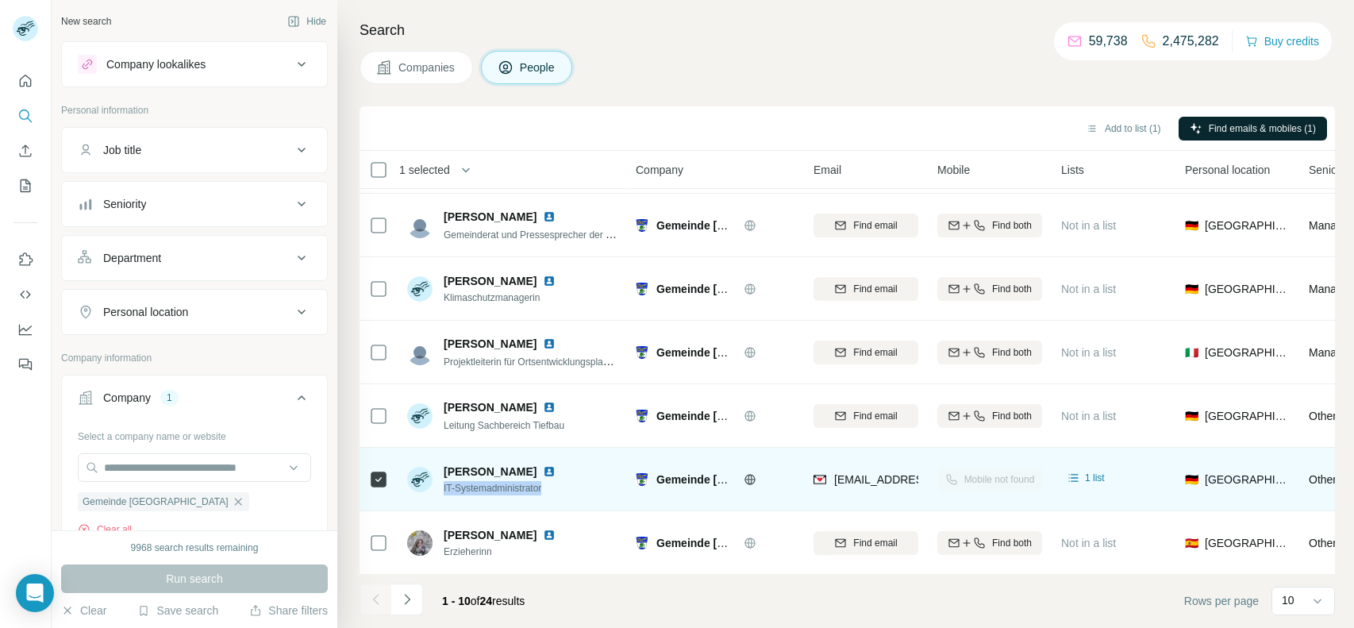
drag, startPoint x: 552, startPoint y: 486, endPoint x: 441, endPoint y: 495, distance: 110.7
click at [441, 495] on div "[PERSON_NAME] IT-Systemadministrator" at bounding box center [512, 479] width 211 height 44
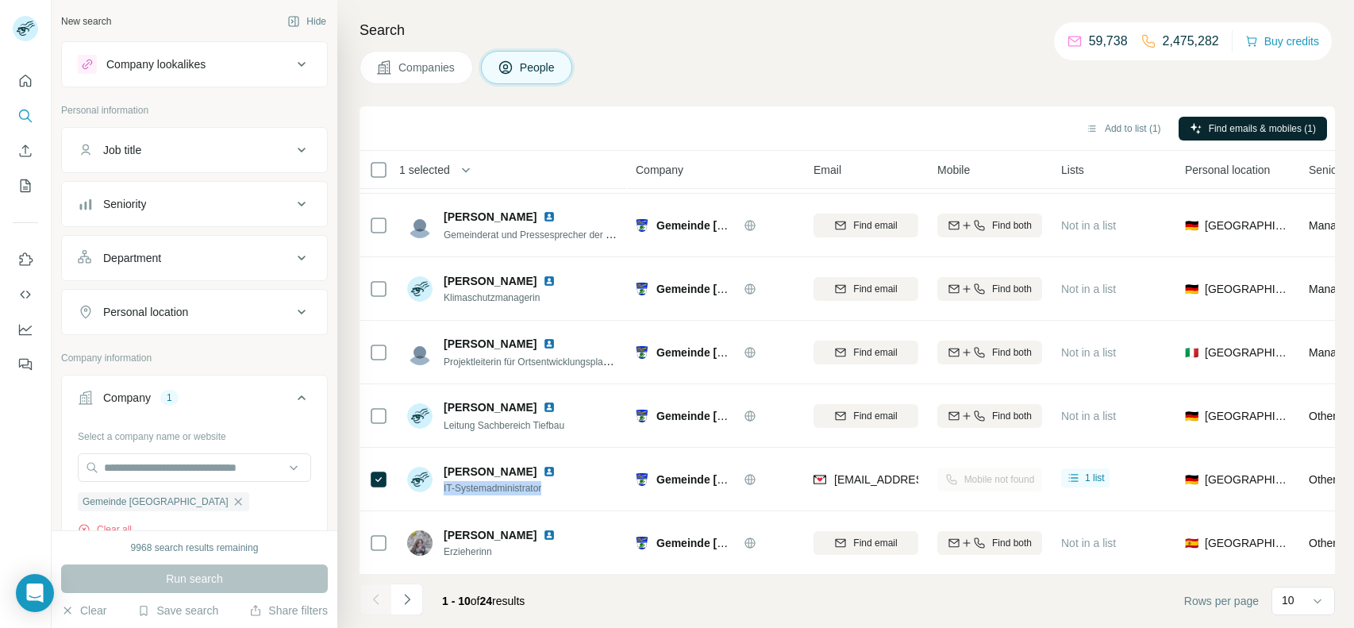
copy span "IT-Systemadministrator"
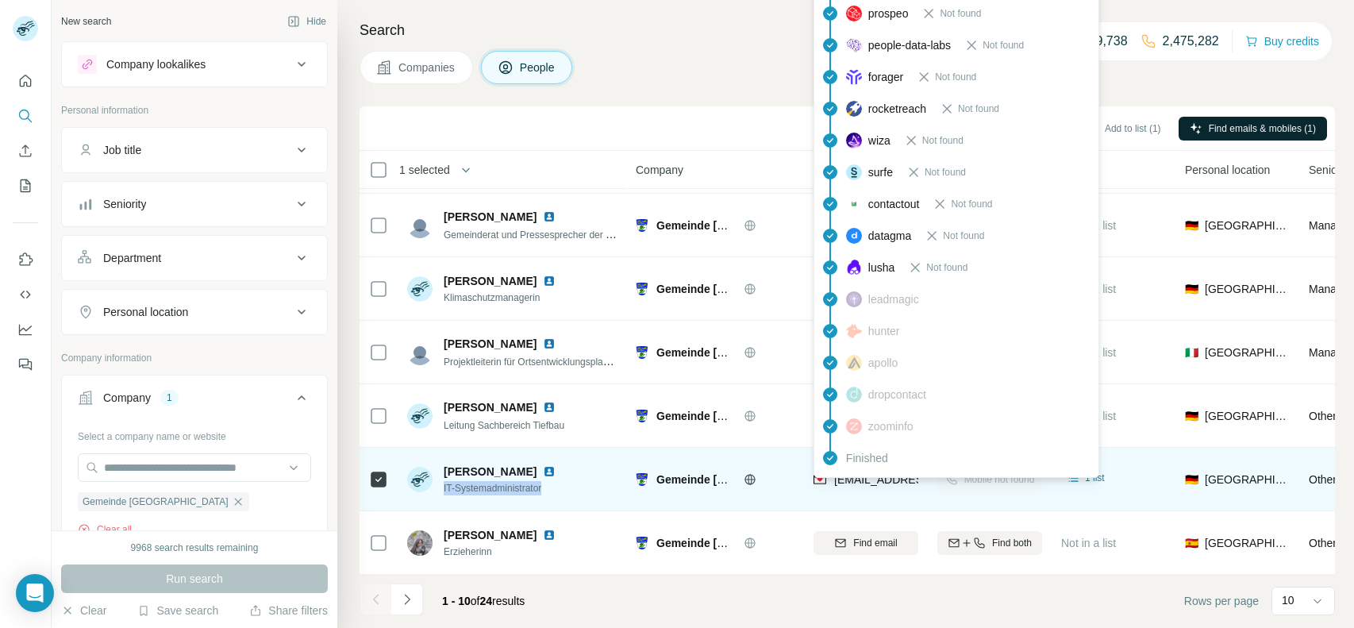
click at [892, 471] on div "Finished" at bounding box center [956, 458] width 278 height 32
click at [892, 473] on span "[EMAIL_ADDRESS][DOMAIN_NAME]" at bounding box center [928, 479] width 188 height 13
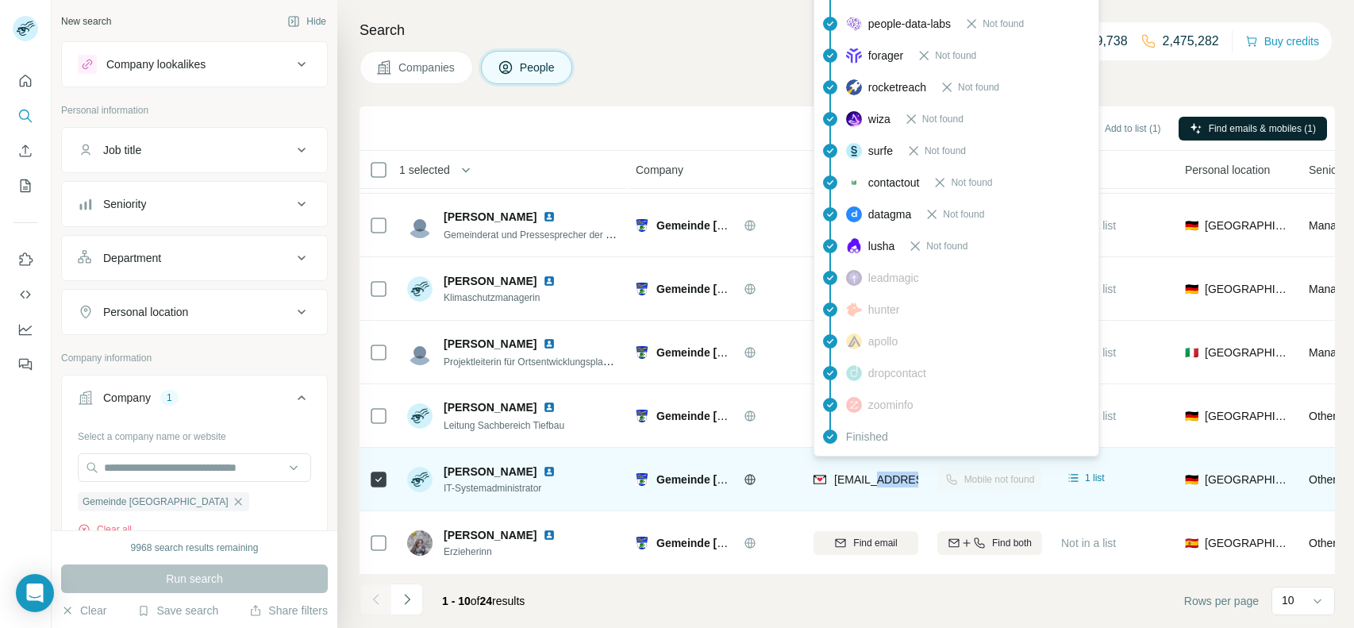
click at [892, 473] on span "[EMAIL_ADDRESS][DOMAIN_NAME]" at bounding box center [928, 479] width 188 height 13
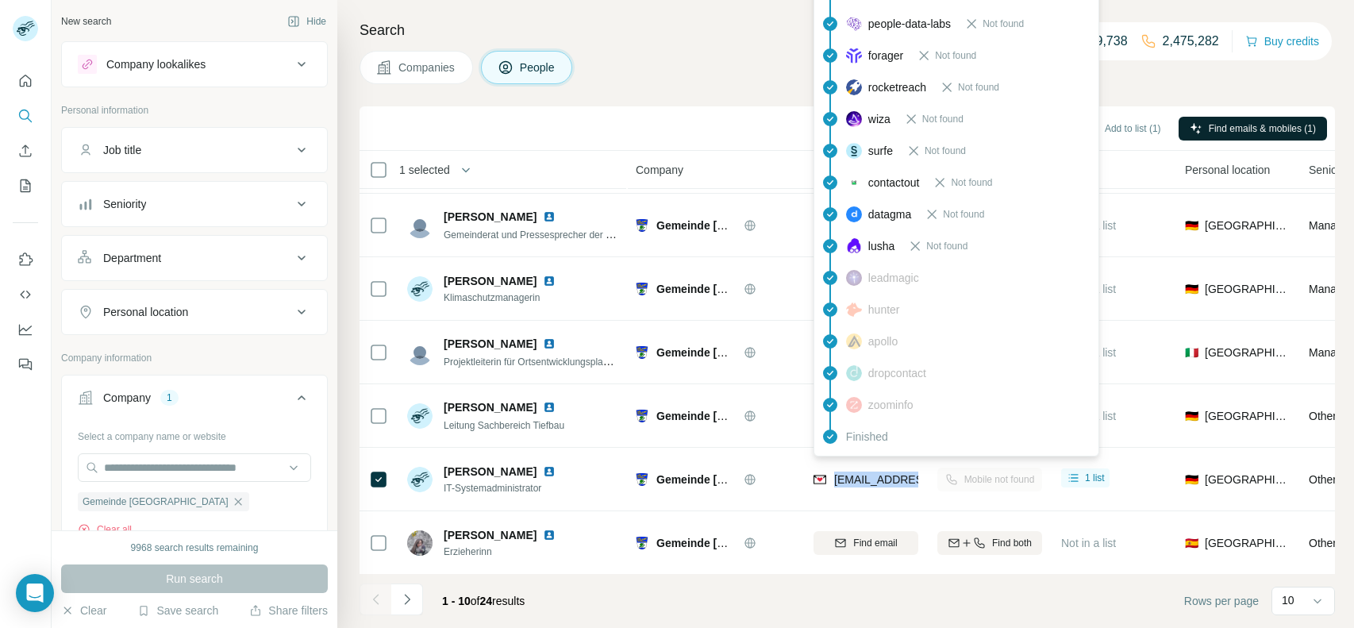
copy tr "[EMAIL_ADDRESS][DOMAIN_NAME]"
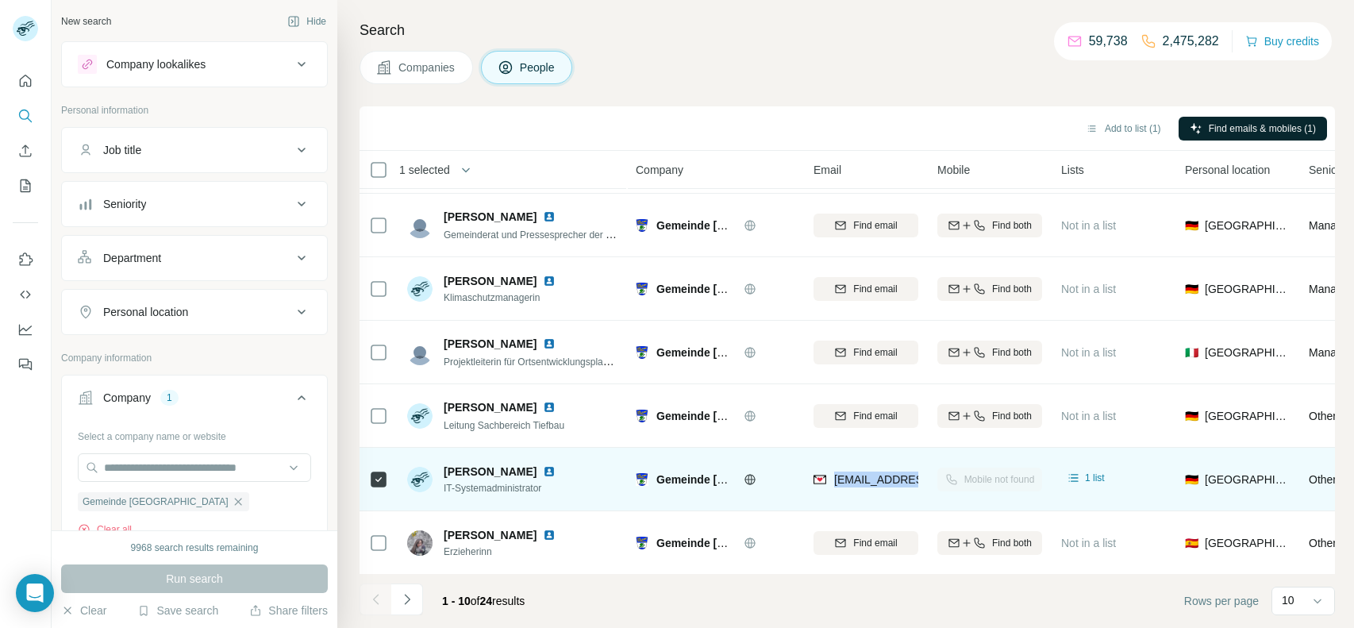
drag, startPoint x: 436, startPoint y: 471, endPoint x: 566, endPoint y: 477, distance: 129.5
click at [566, 477] on div "[PERSON_NAME] IT-Systemadministrator" at bounding box center [490, 479] width 167 height 32
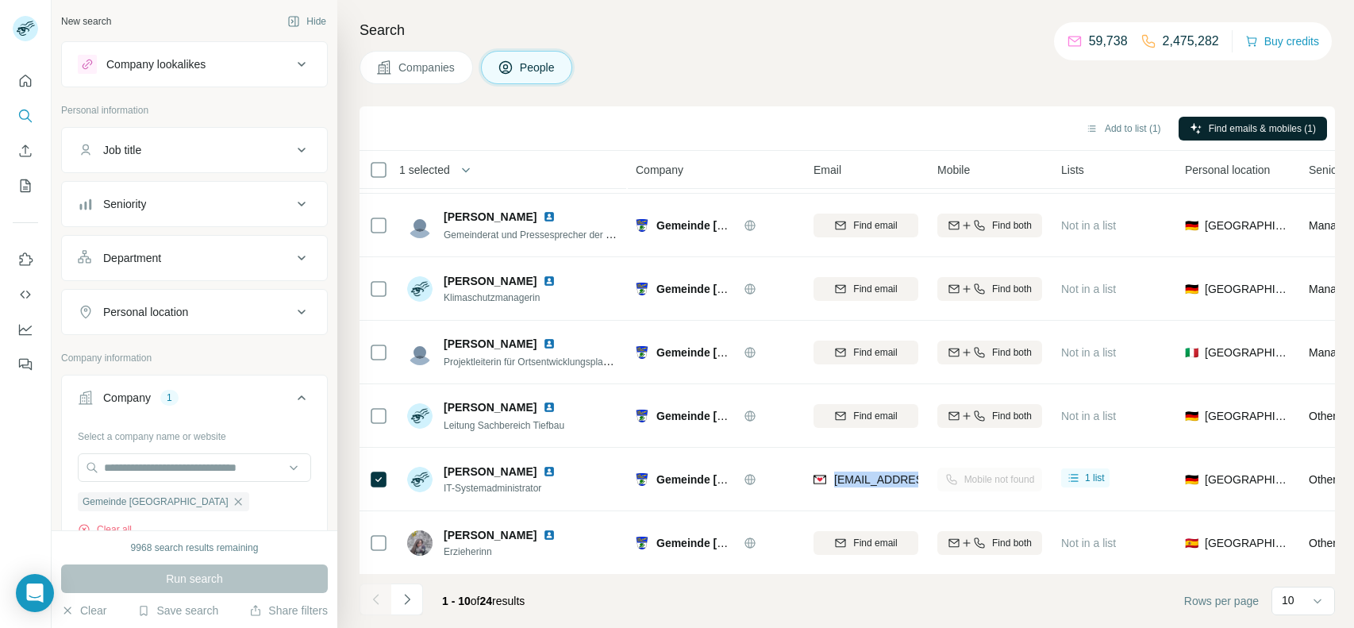
copy div "[PERSON_NAME]"
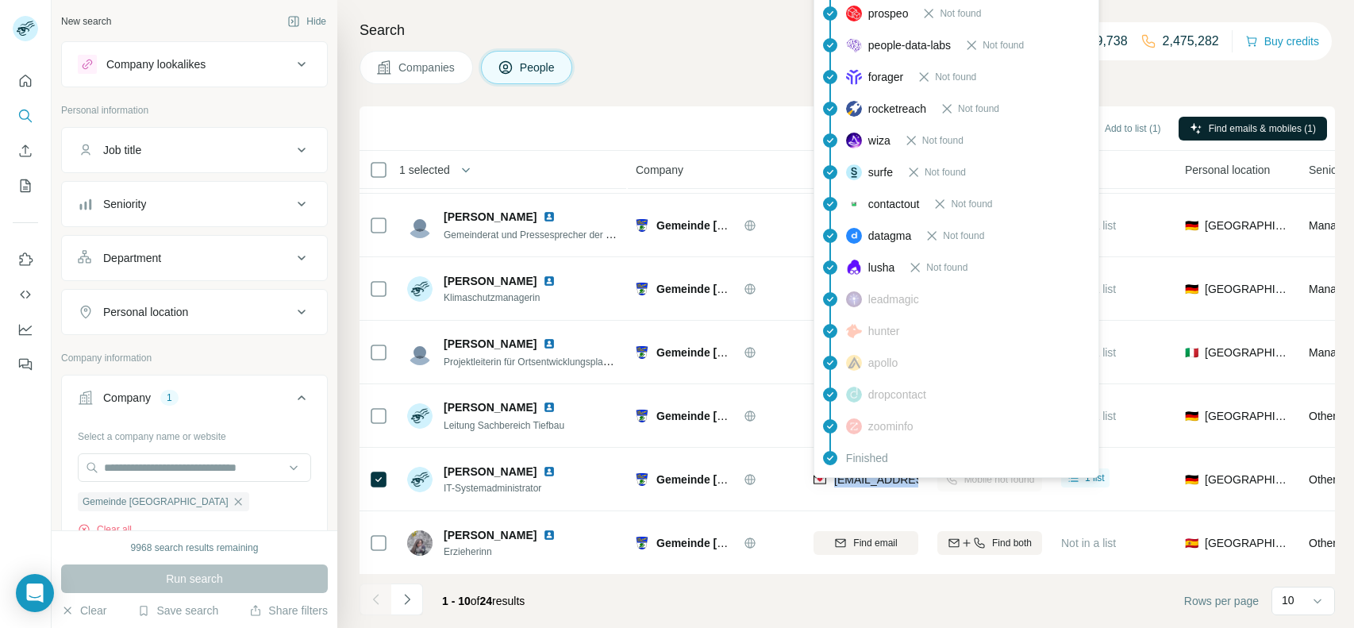
click at [859, 474] on div "findymail Email found prospeo Not found people-data-labs Not found forager Not …" at bounding box center [956, 220] width 286 height 516
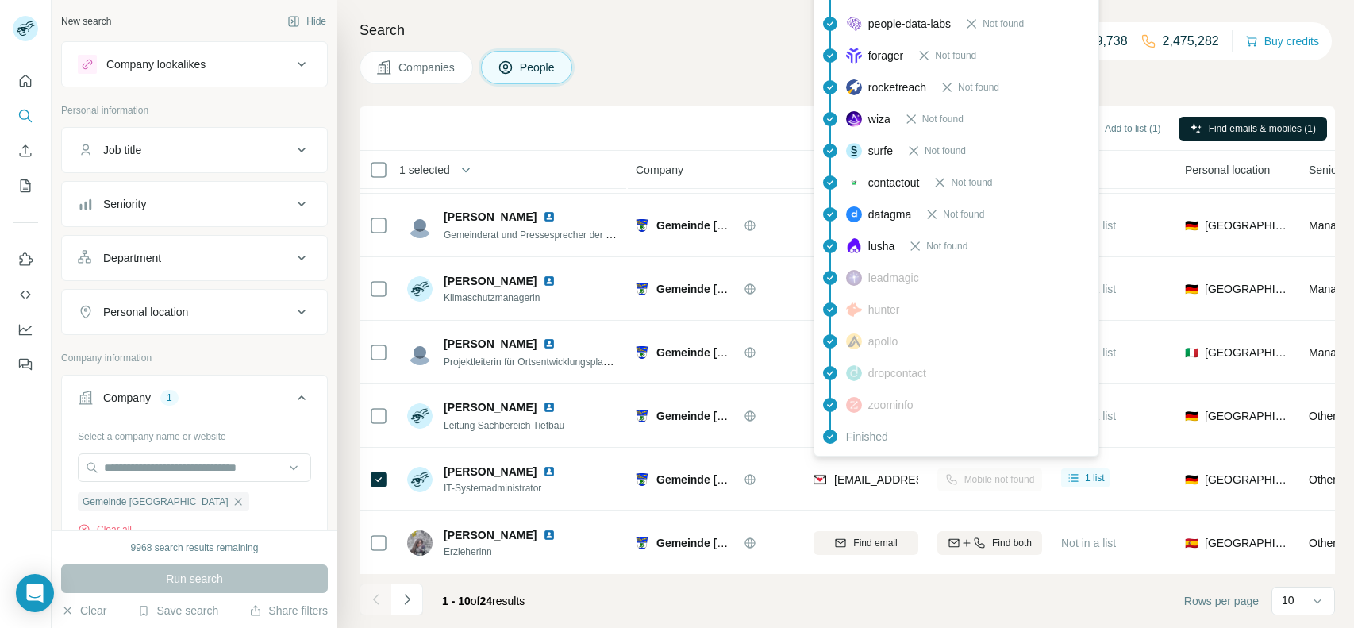
click at [859, 474] on span "[EMAIL_ADDRESS][DOMAIN_NAME]" at bounding box center [928, 479] width 188 height 13
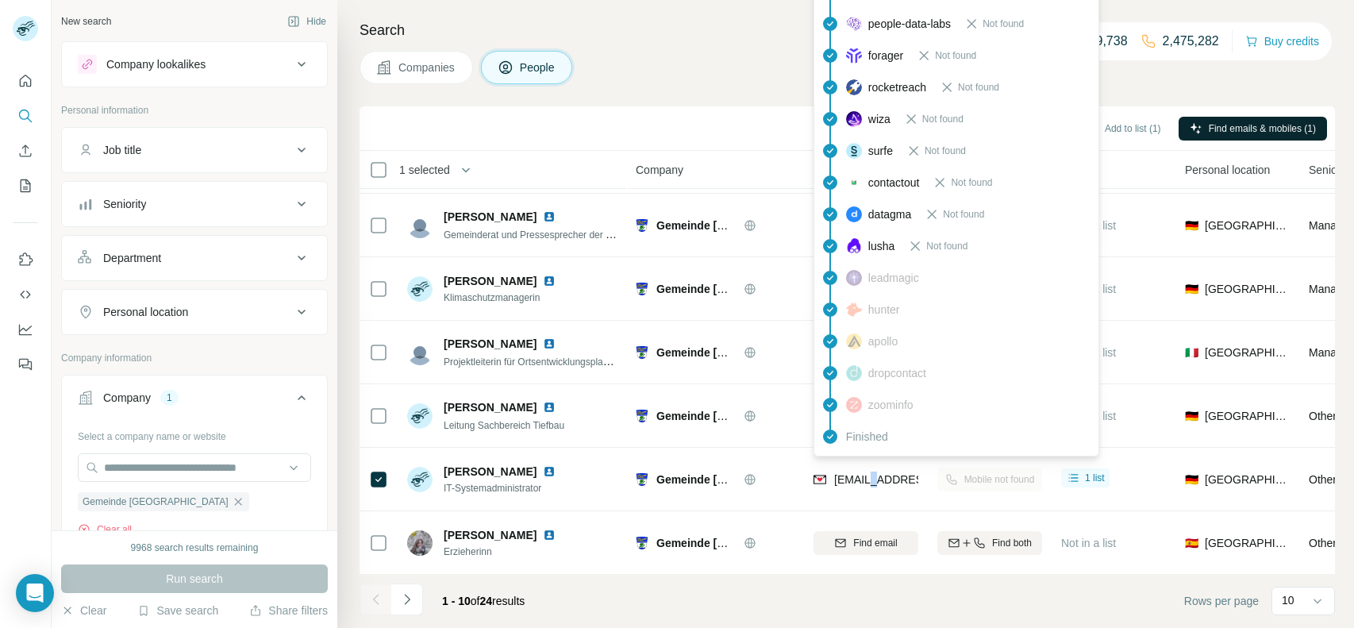
click at [859, 474] on span "[EMAIL_ADDRESS][DOMAIN_NAME]" at bounding box center [928, 479] width 188 height 13
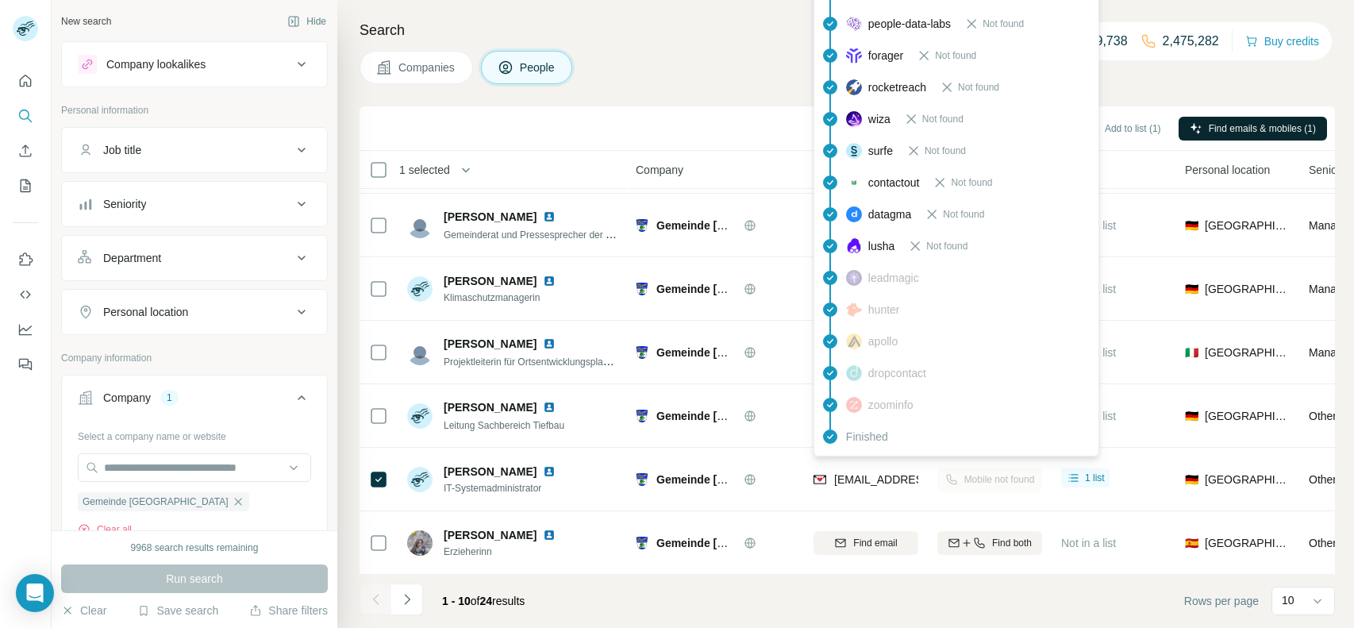
click at [859, 474] on span "[EMAIL_ADDRESS][DOMAIN_NAME]" at bounding box center [928, 479] width 188 height 13
